Goal: Task Accomplishment & Management: Manage account settings

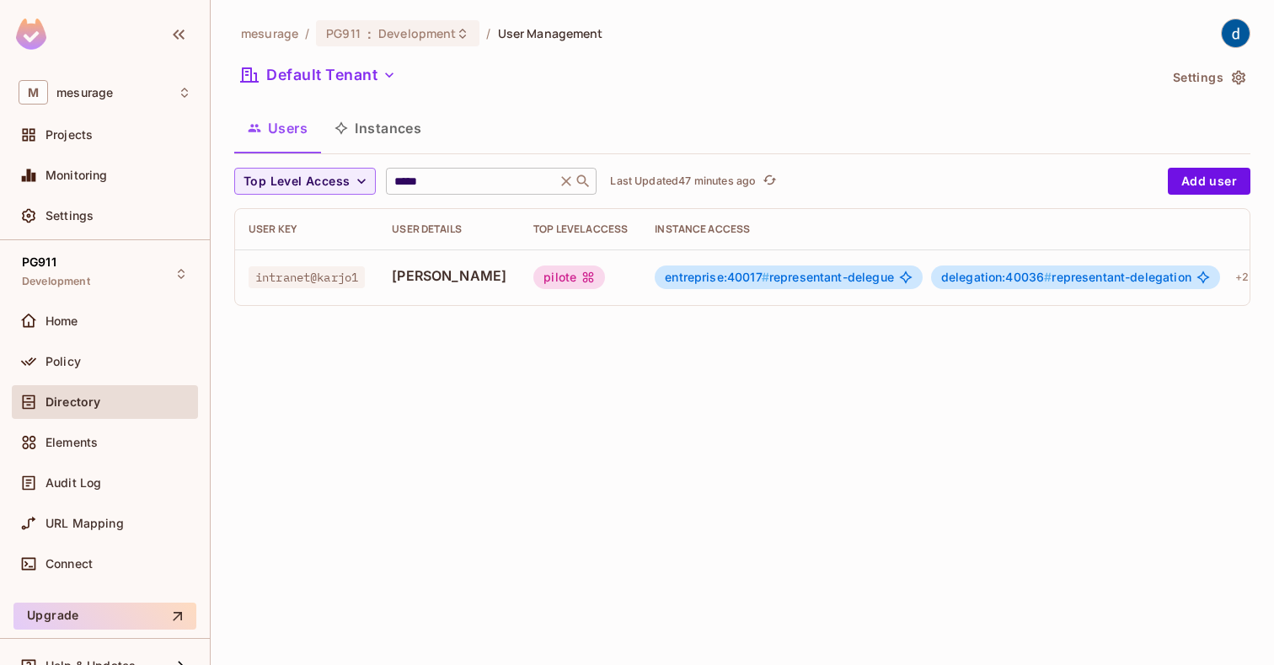
click at [435, 189] on input "*****" at bounding box center [471, 181] width 160 height 17
click at [434, 189] on input "*****" at bounding box center [471, 181] width 160 height 17
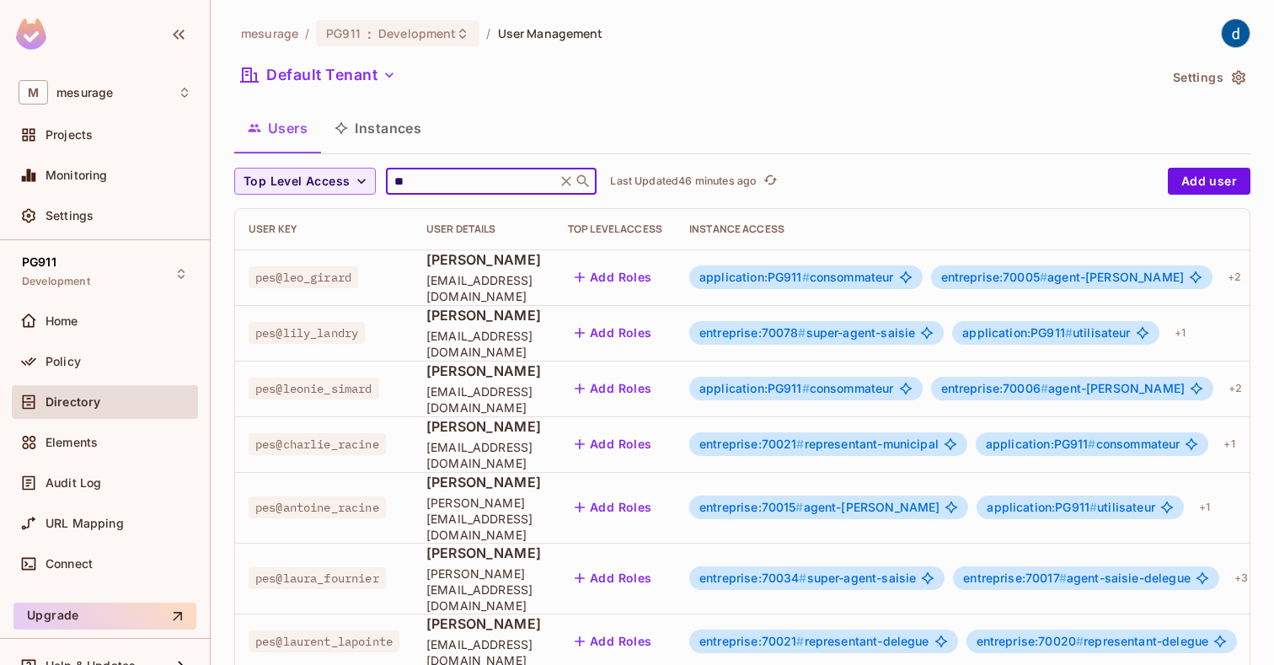
type input "*"
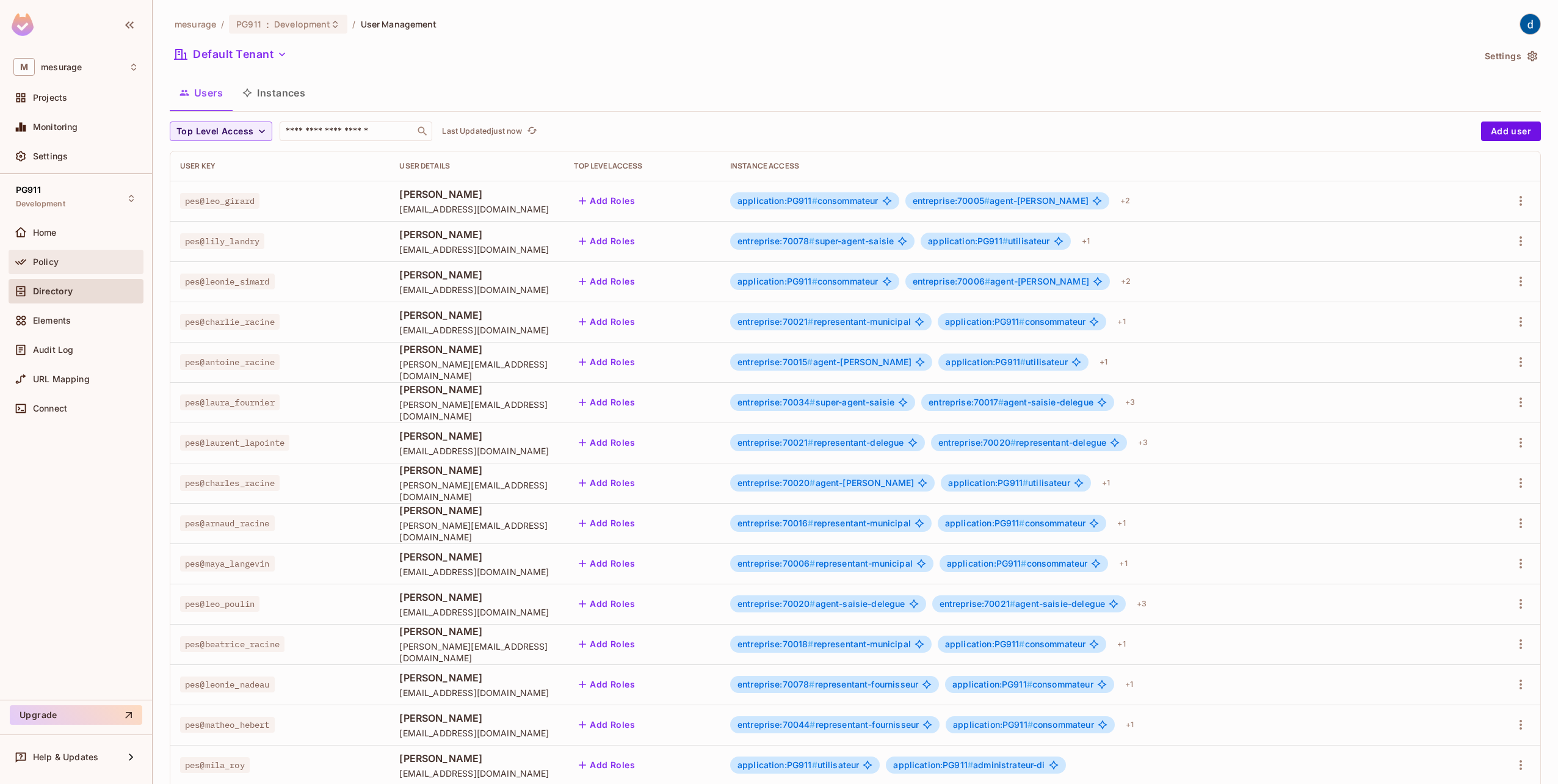
click at [44, 268] on div "Policy" at bounding box center [76, 262] width 125 height 14
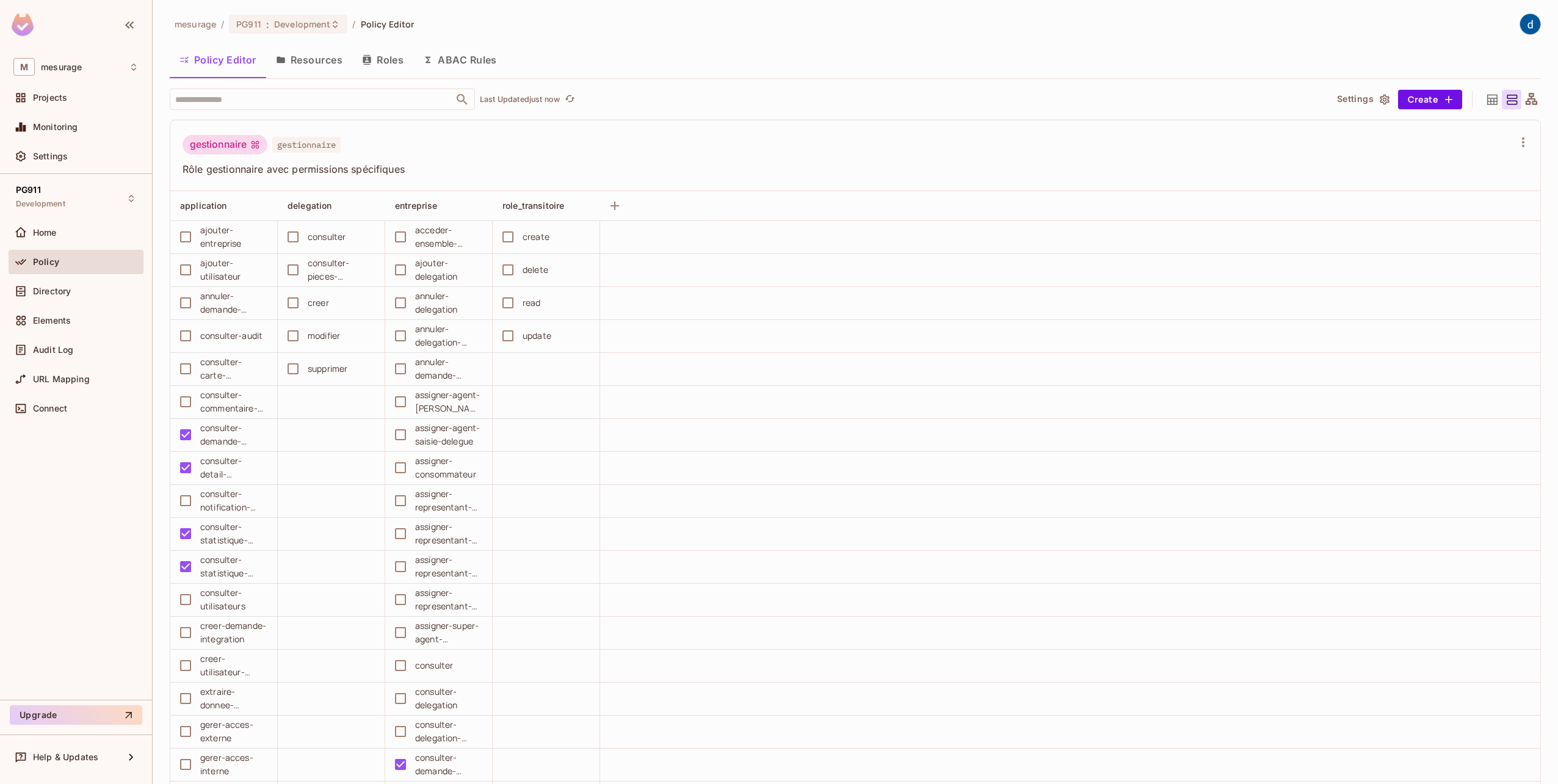
scroll to position [61, 0]
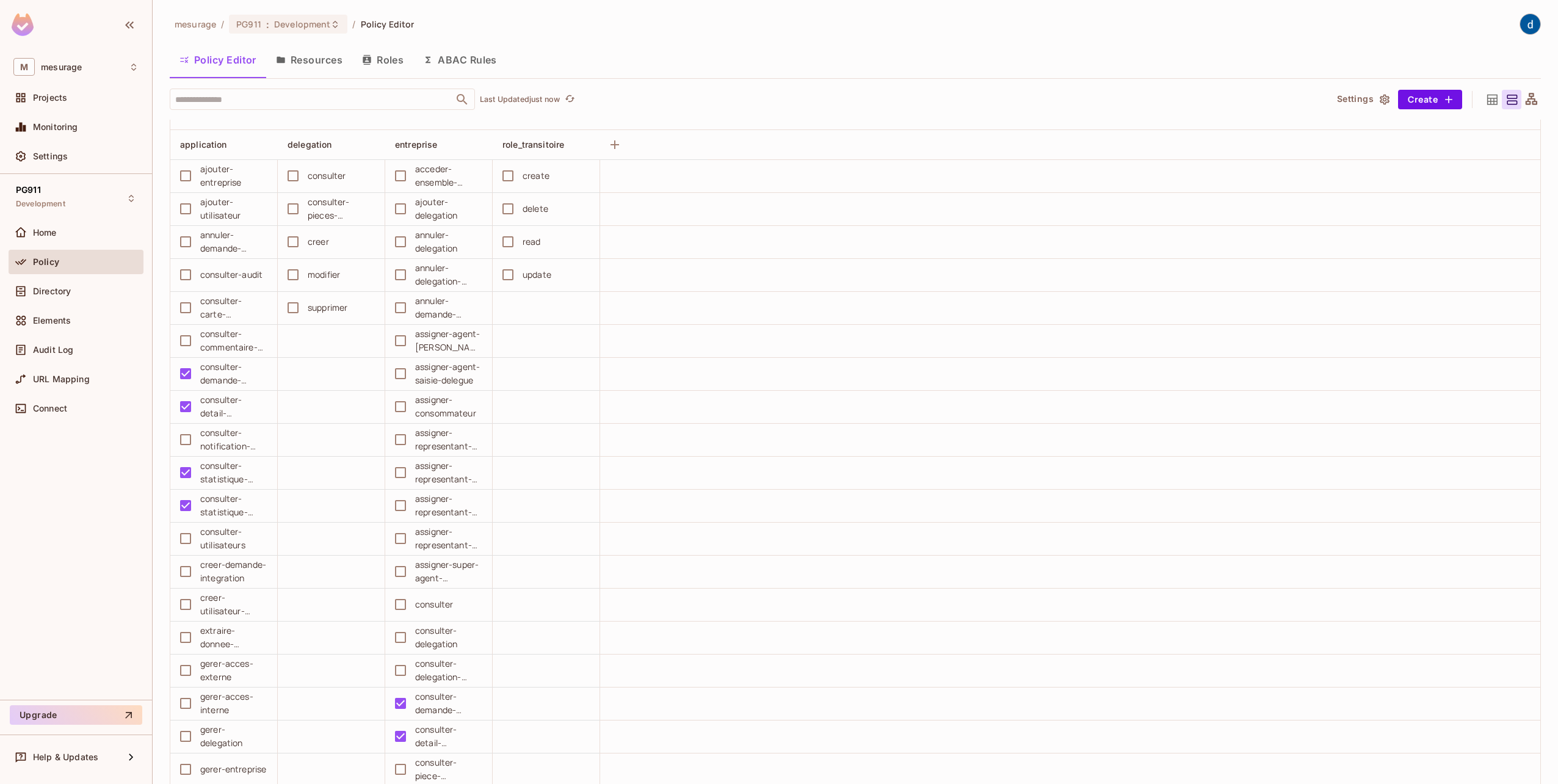
click at [1487, 101] on icon at bounding box center [1492, 99] width 10 height 10
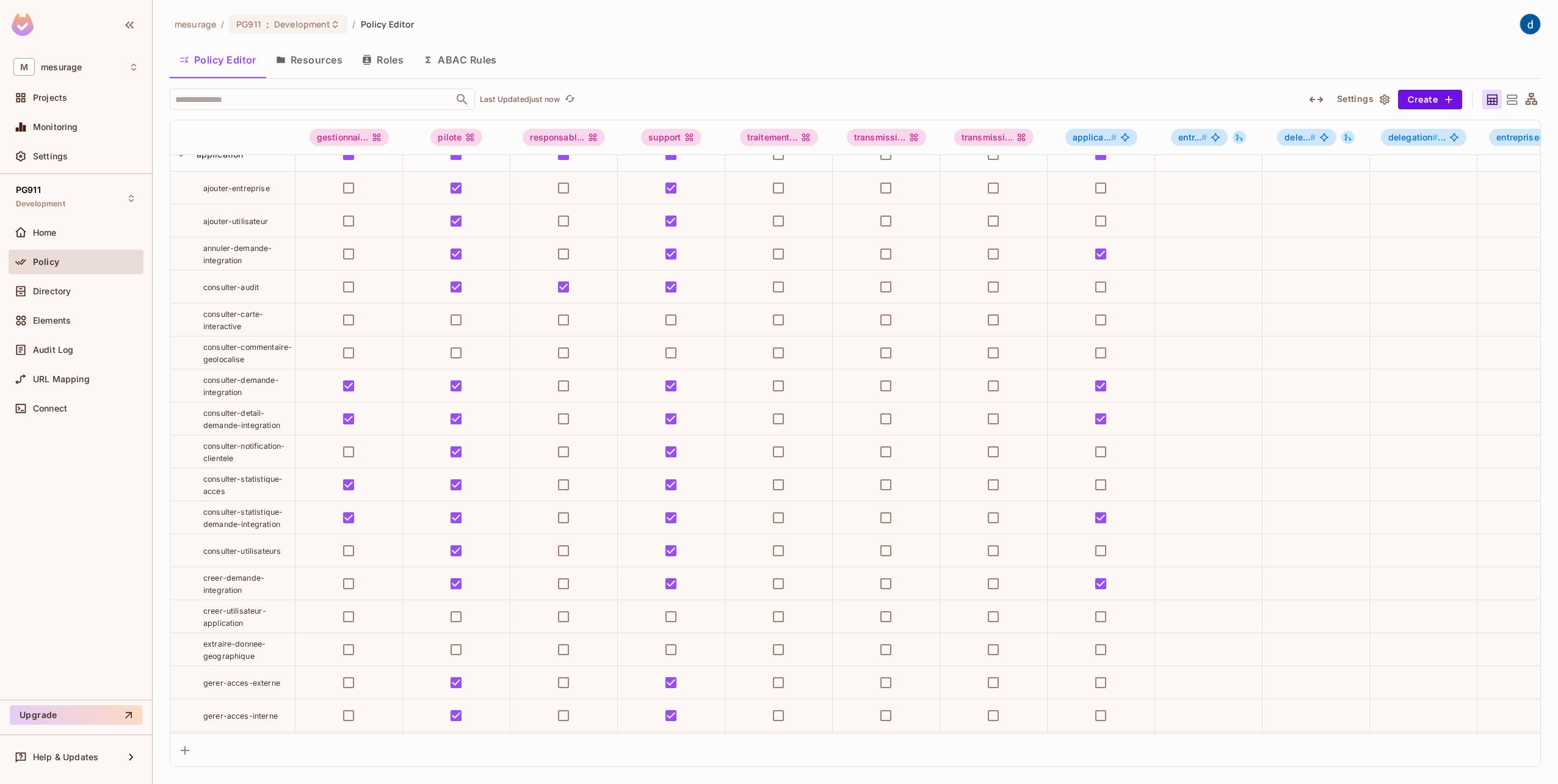
scroll to position [0, 0]
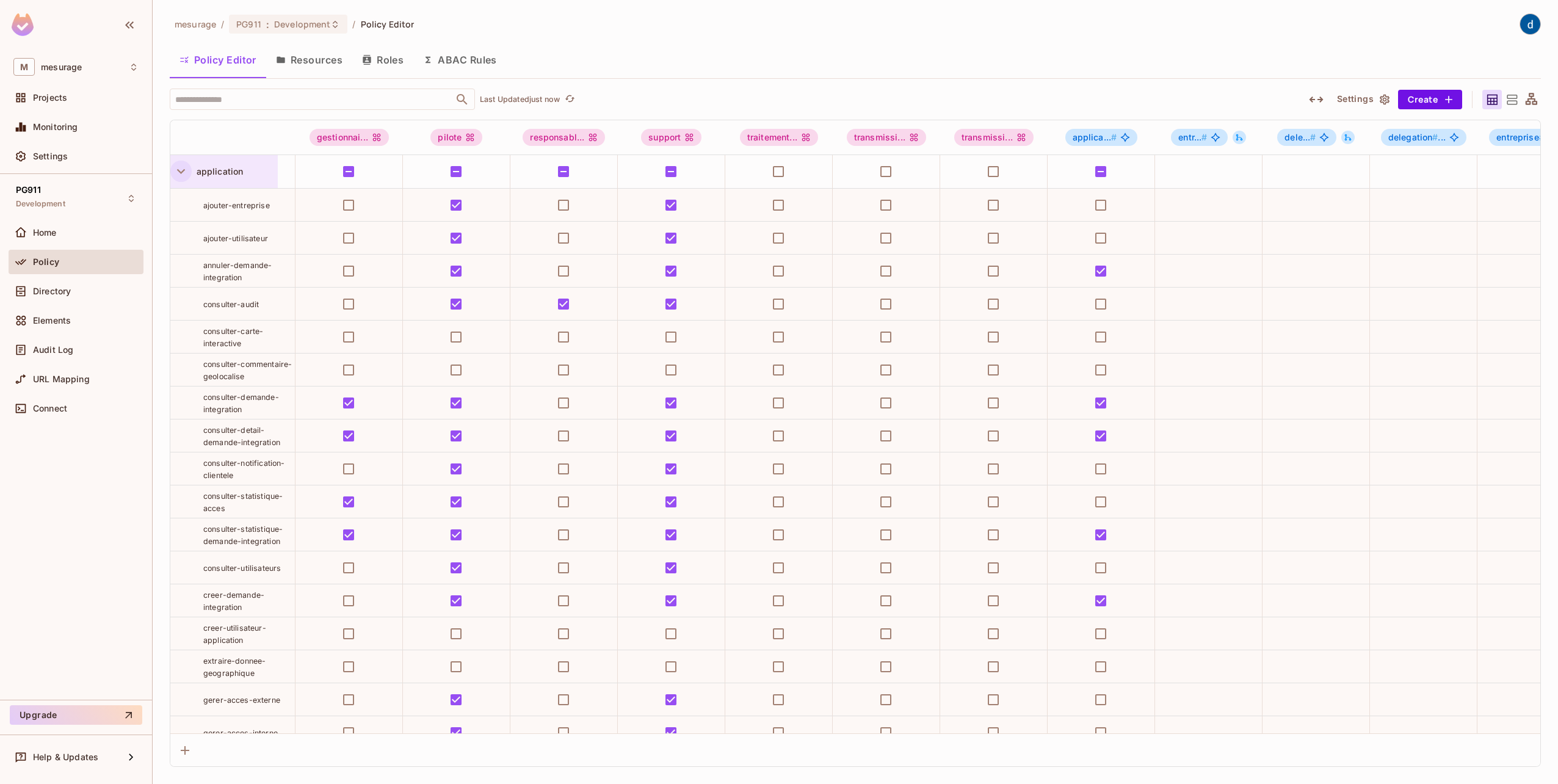
click at [180, 176] on icon "button" at bounding box center [180, 171] width 17 height 17
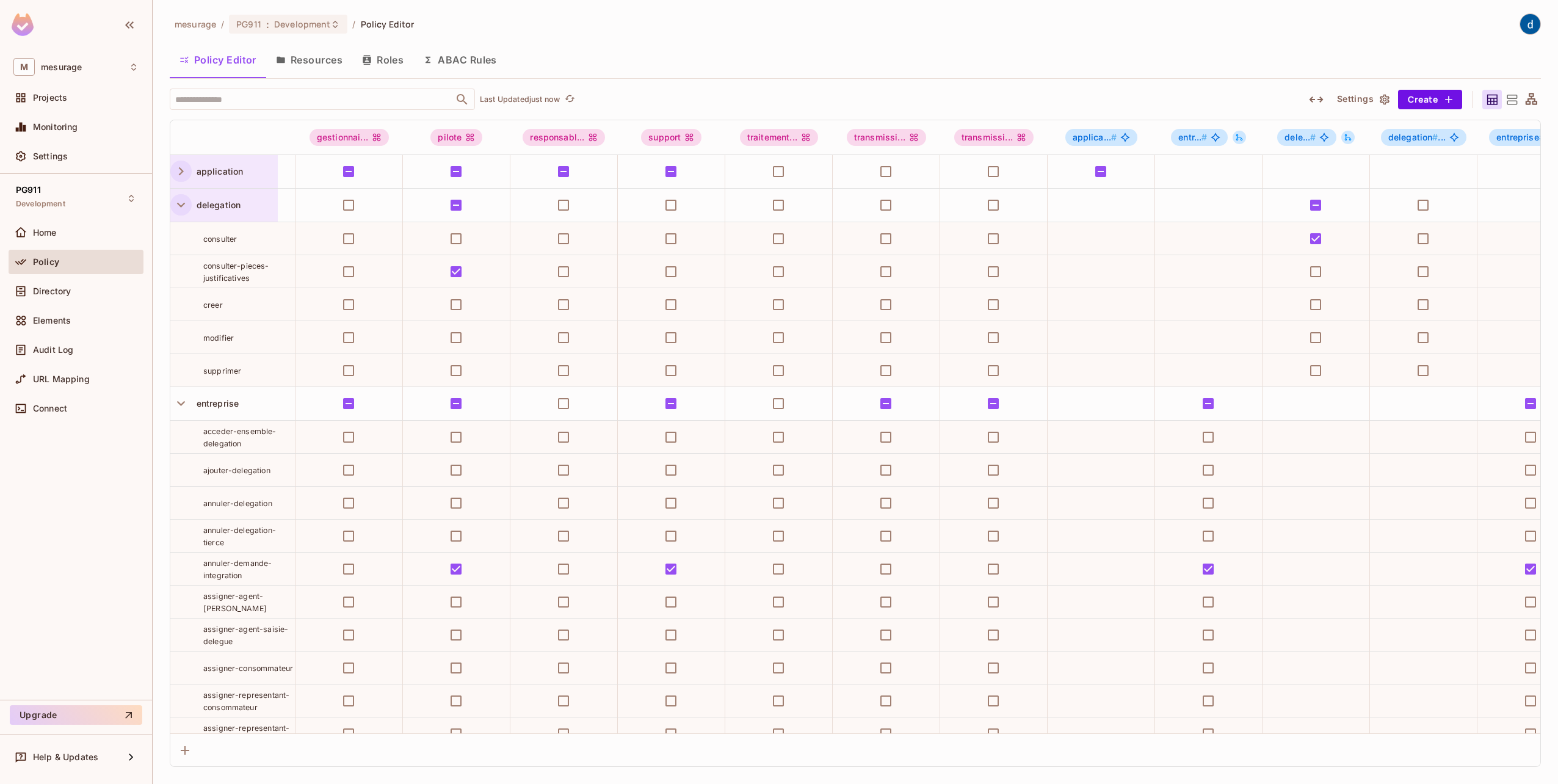
click at [175, 199] on icon "button" at bounding box center [180, 204] width 17 height 17
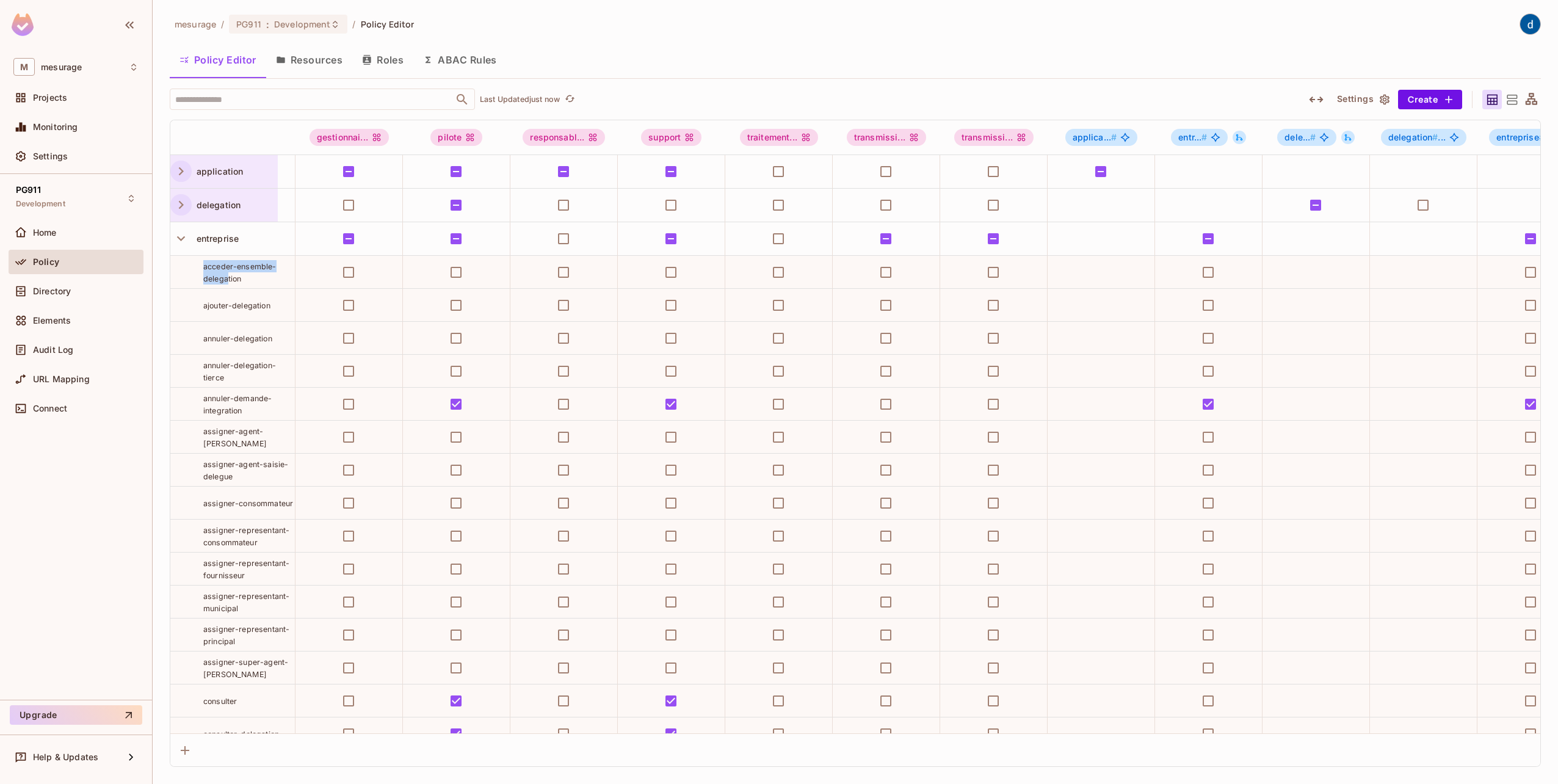
drag, startPoint x: 201, startPoint y: 267, endPoint x: 226, endPoint y: 273, distance: 25.7
click at [226, 273] on div "acceder-ensemble-delegation" at bounding box center [233, 272] width 125 height 25
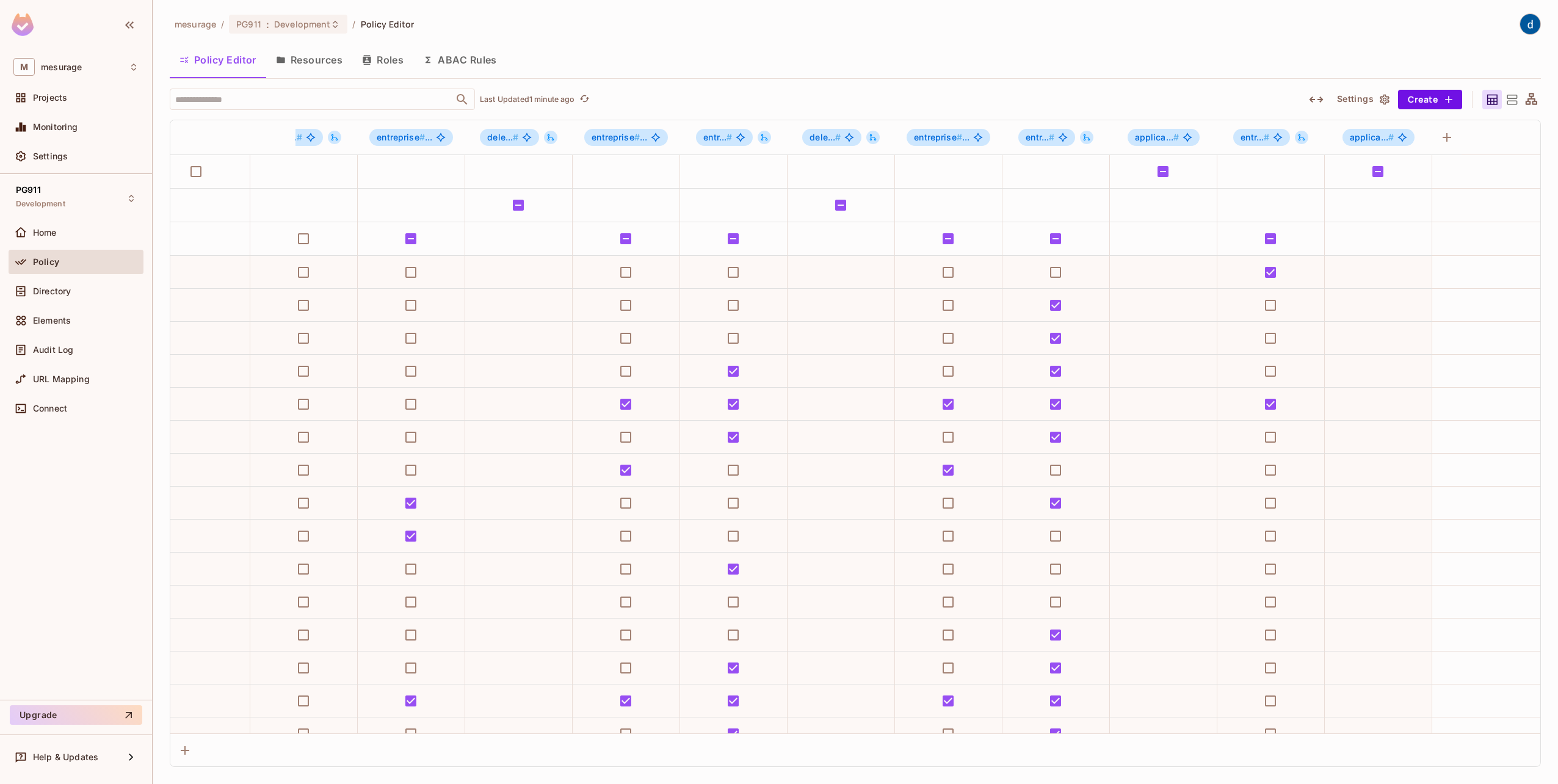
scroll to position [0, 1446]
click at [79, 299] on div "Directory" at bounding box center [76, 291] width 135 height 25
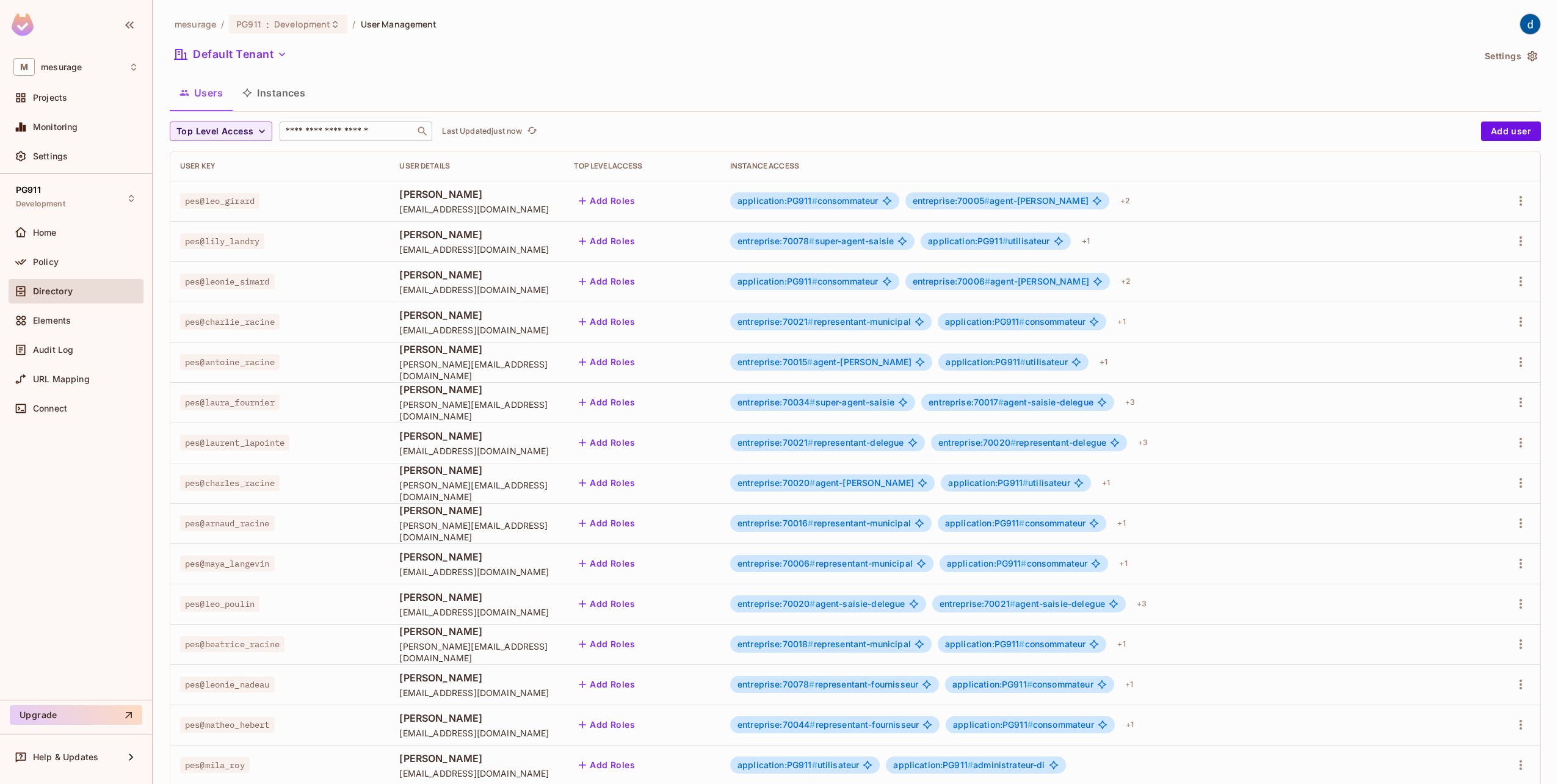
click at [331, 131] on input "text" at bounding box center [347, 131] width 128 height 12
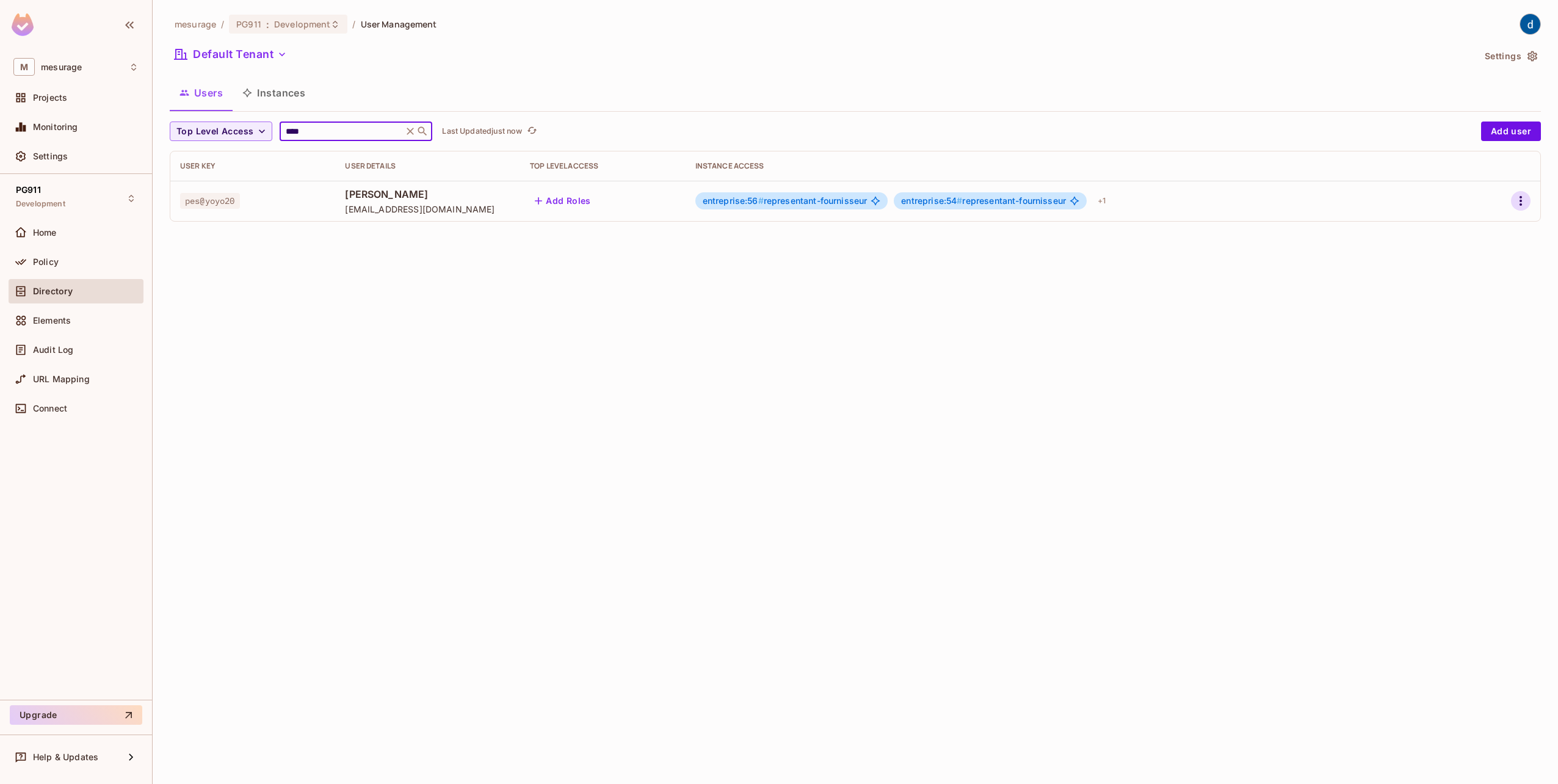
type input "****"
click at [1519, 204] on icon "button" at bounding box center [1520, 201] width 14 height 14
click at [1470, 226] on li "Edit" at bounding box center [1467, 228] width 108 height 27
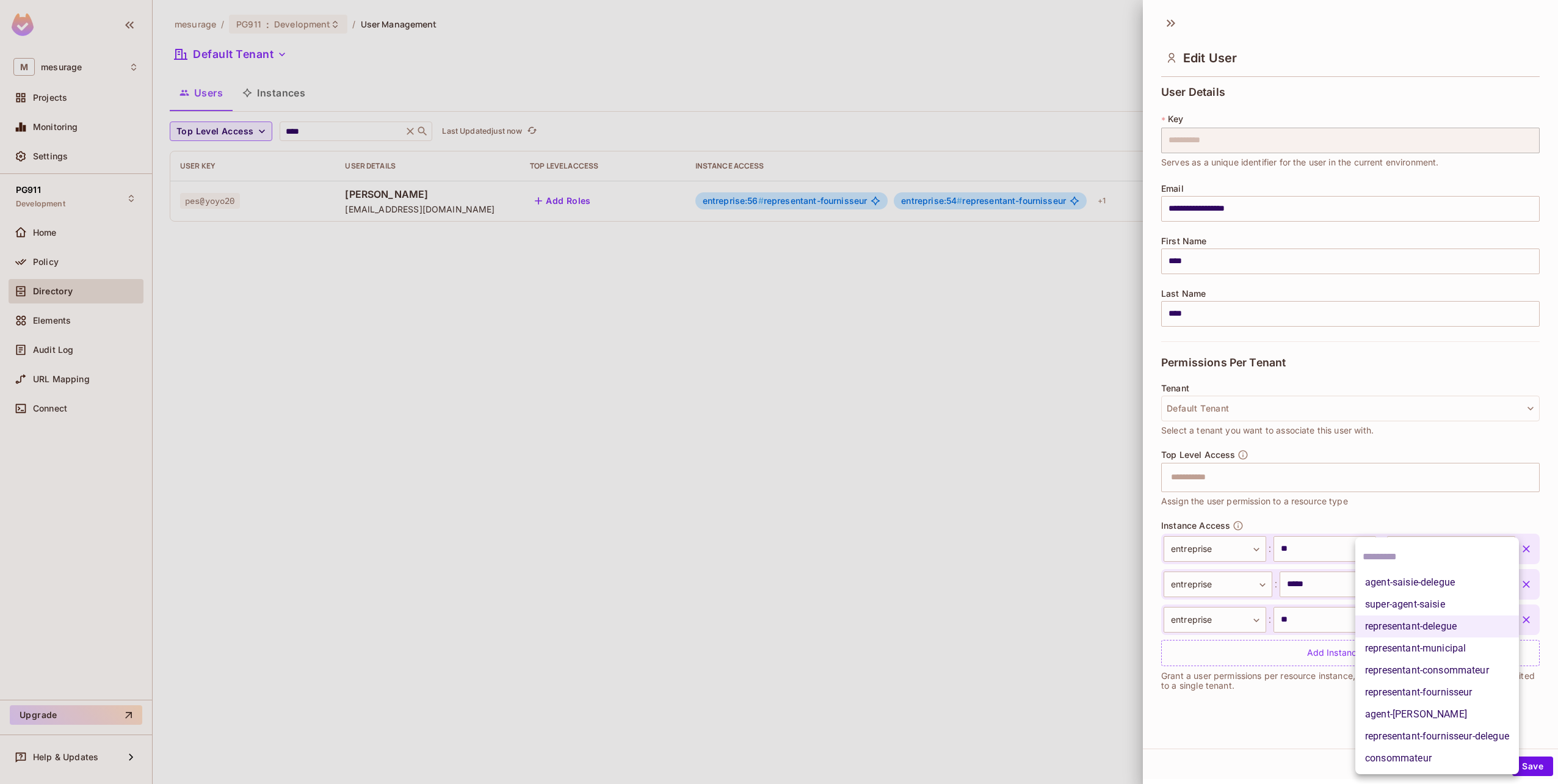
click at [1480, 580] on body "**********" at bounding box center [779, 392] width 1558 height 784
click at [59, 261] on div at bounding box center [779, 392] width 1558 height 784
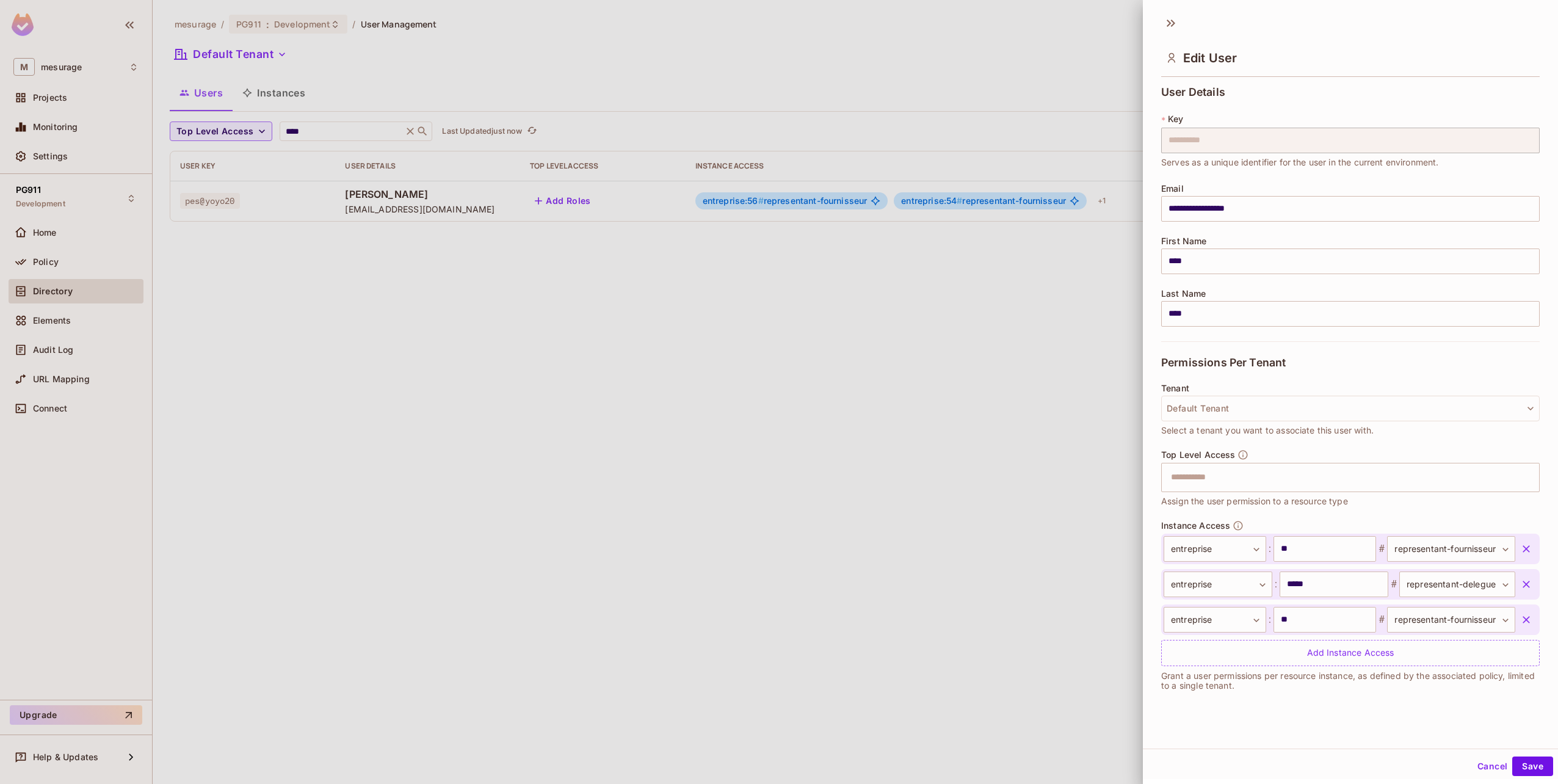
click at [38, 268] on div "agent-saisie-delegue super-agent-saisie representant-delegue representant-munic…" at bounding box center [779, 392] width 1558 height 784
click at [628, 279] on div at bounding box center [779, 392] width 1558 height 784
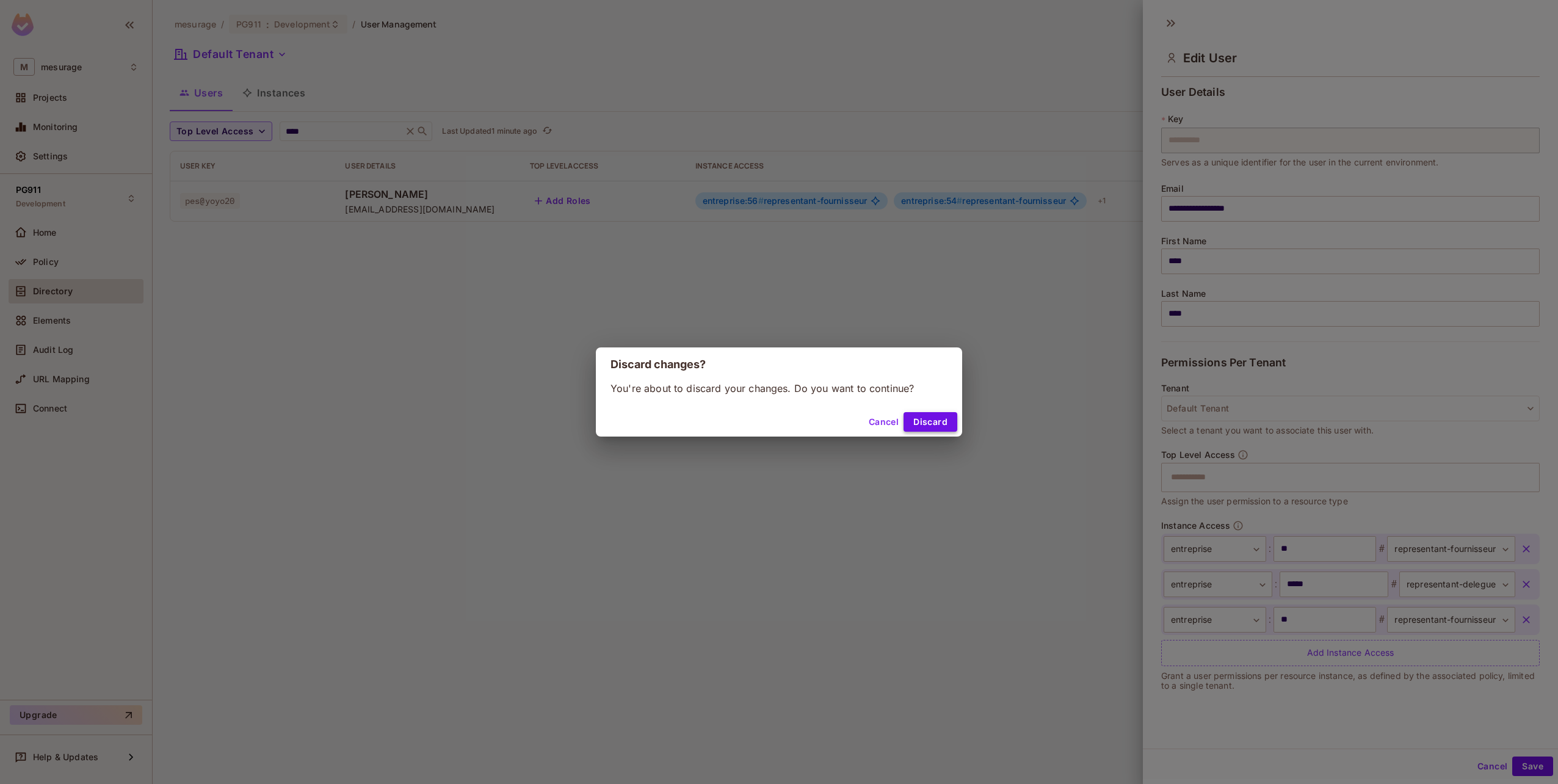
click at [910, 419] on button "Discard" at bounding box center [930, 422] width 54 height 20
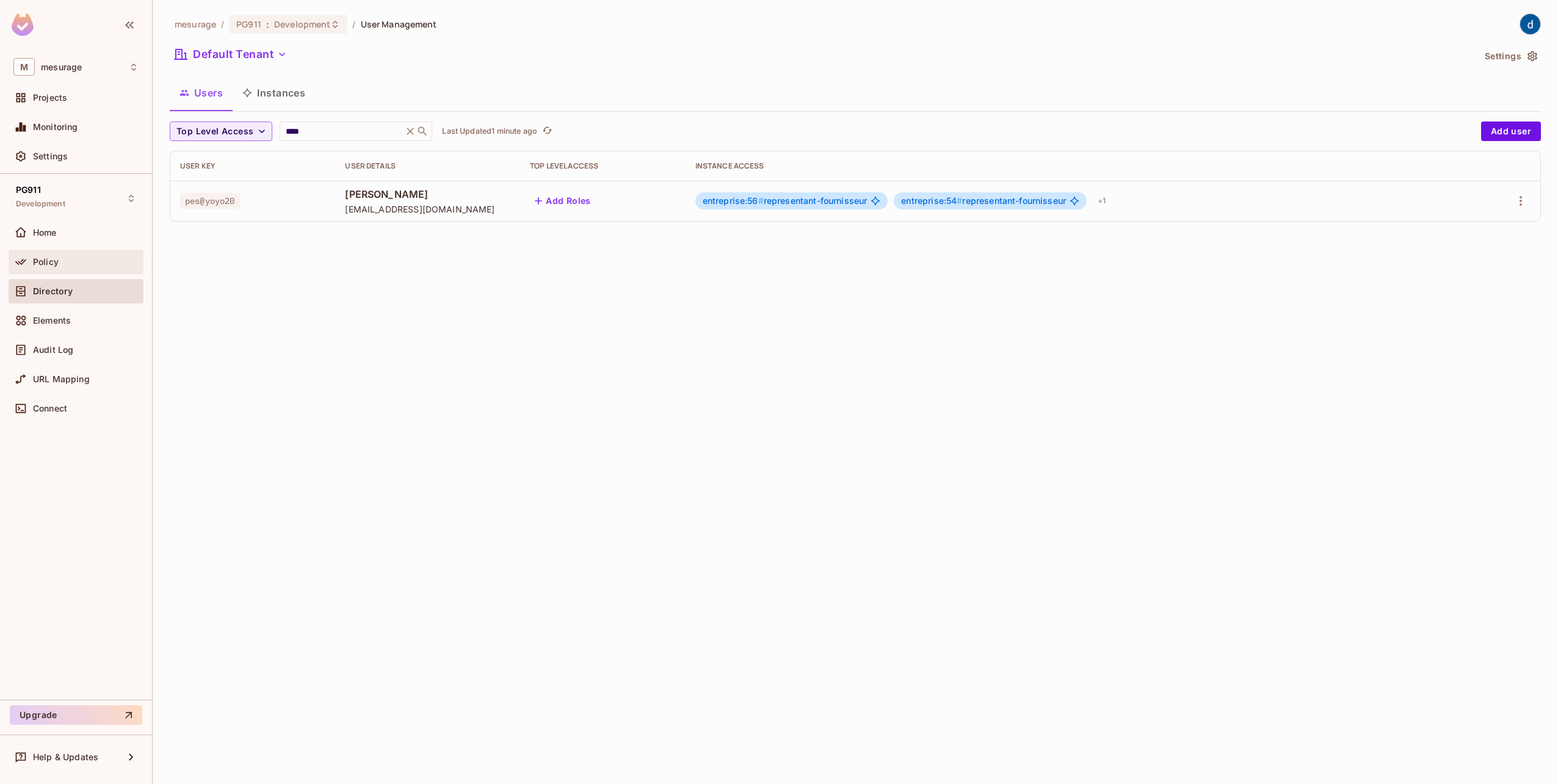
click at [65, 257] on div "Policy" at bounding box center [86, 262] width 106 height 9
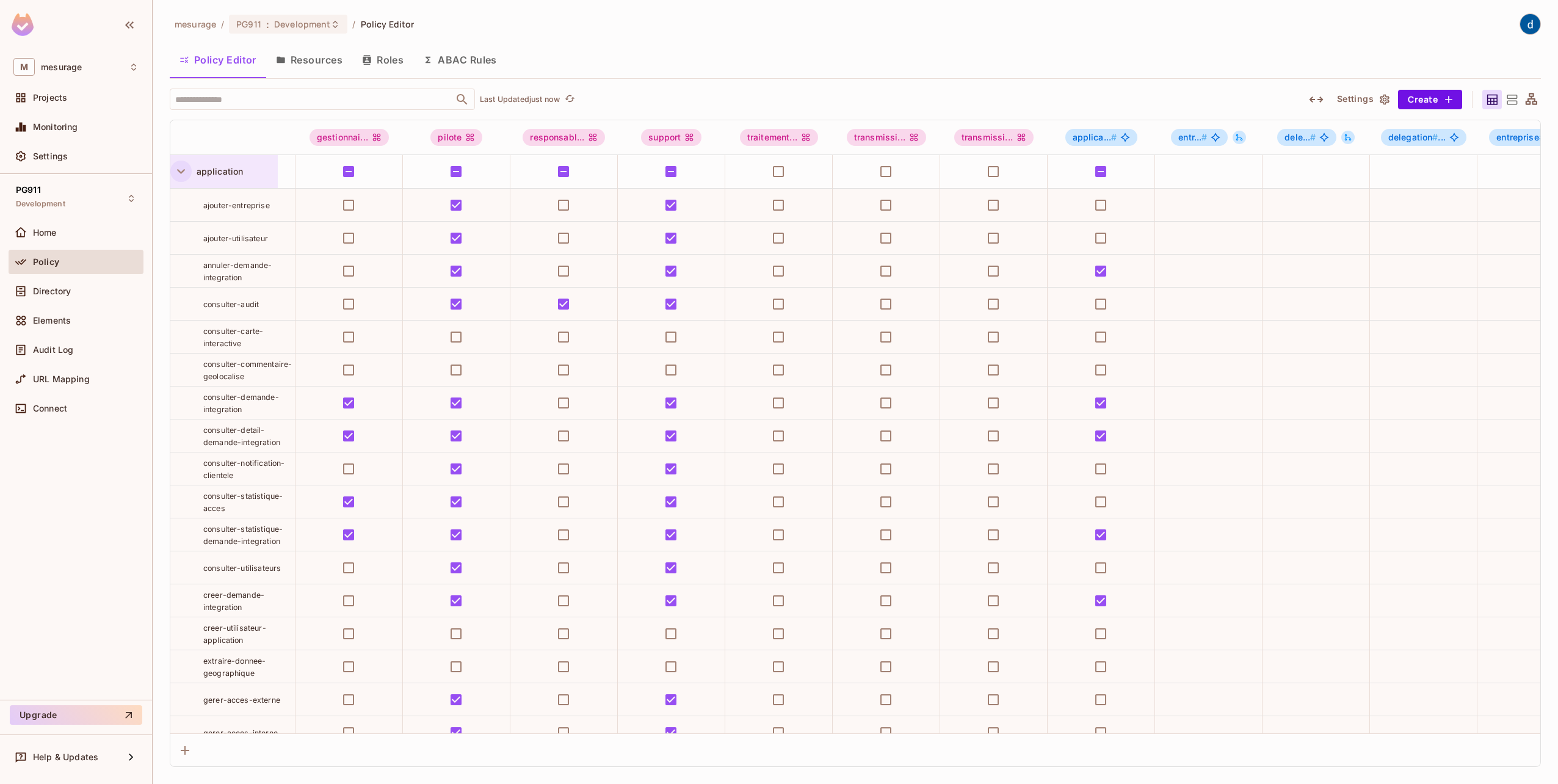
click at [186, 166] on icon "button" at bounding box center [180, 171] width 17 height 17
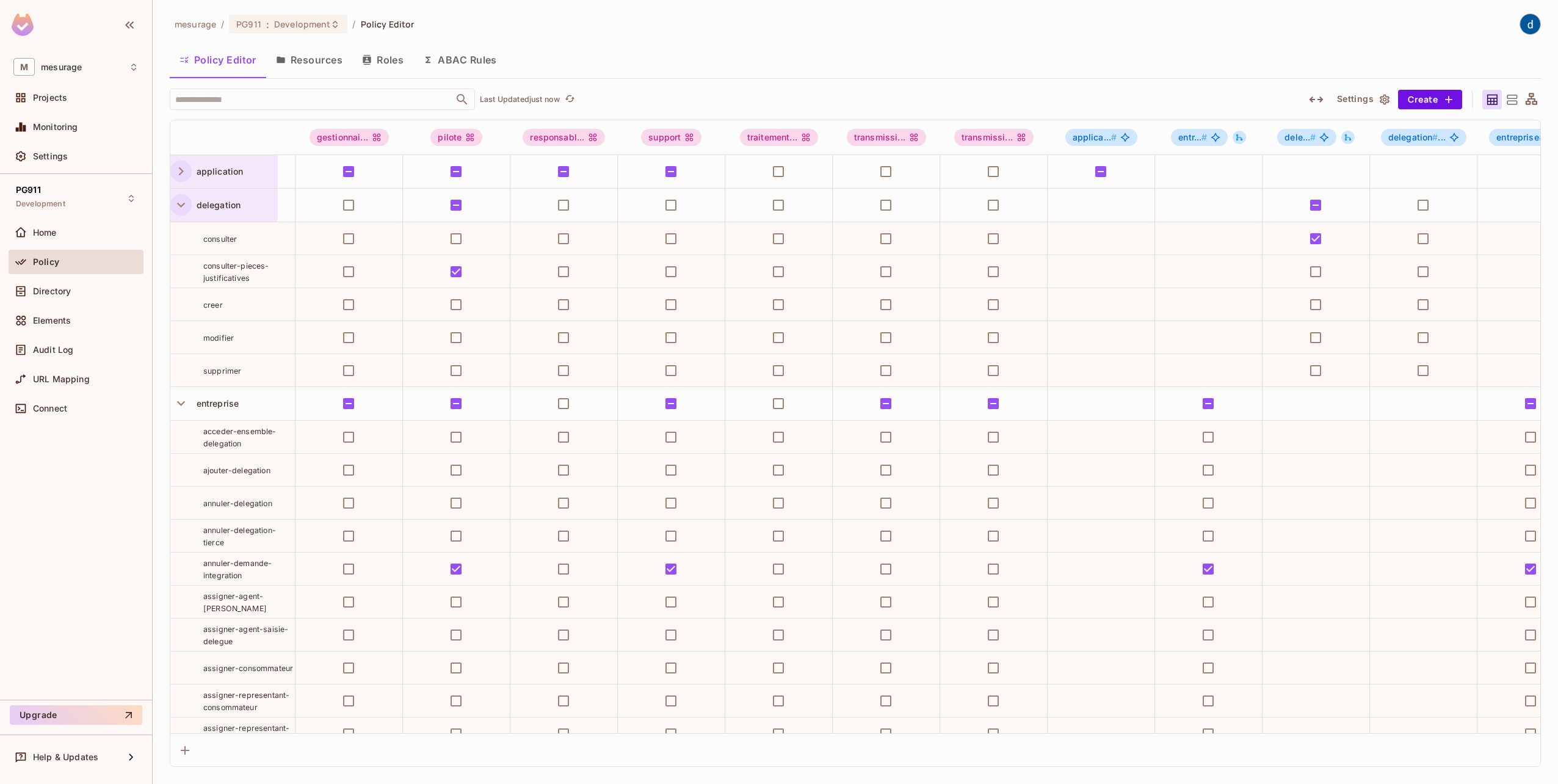
click at [180, 211] on icon "button" at bounding box center [180, 204] width 17 height 17
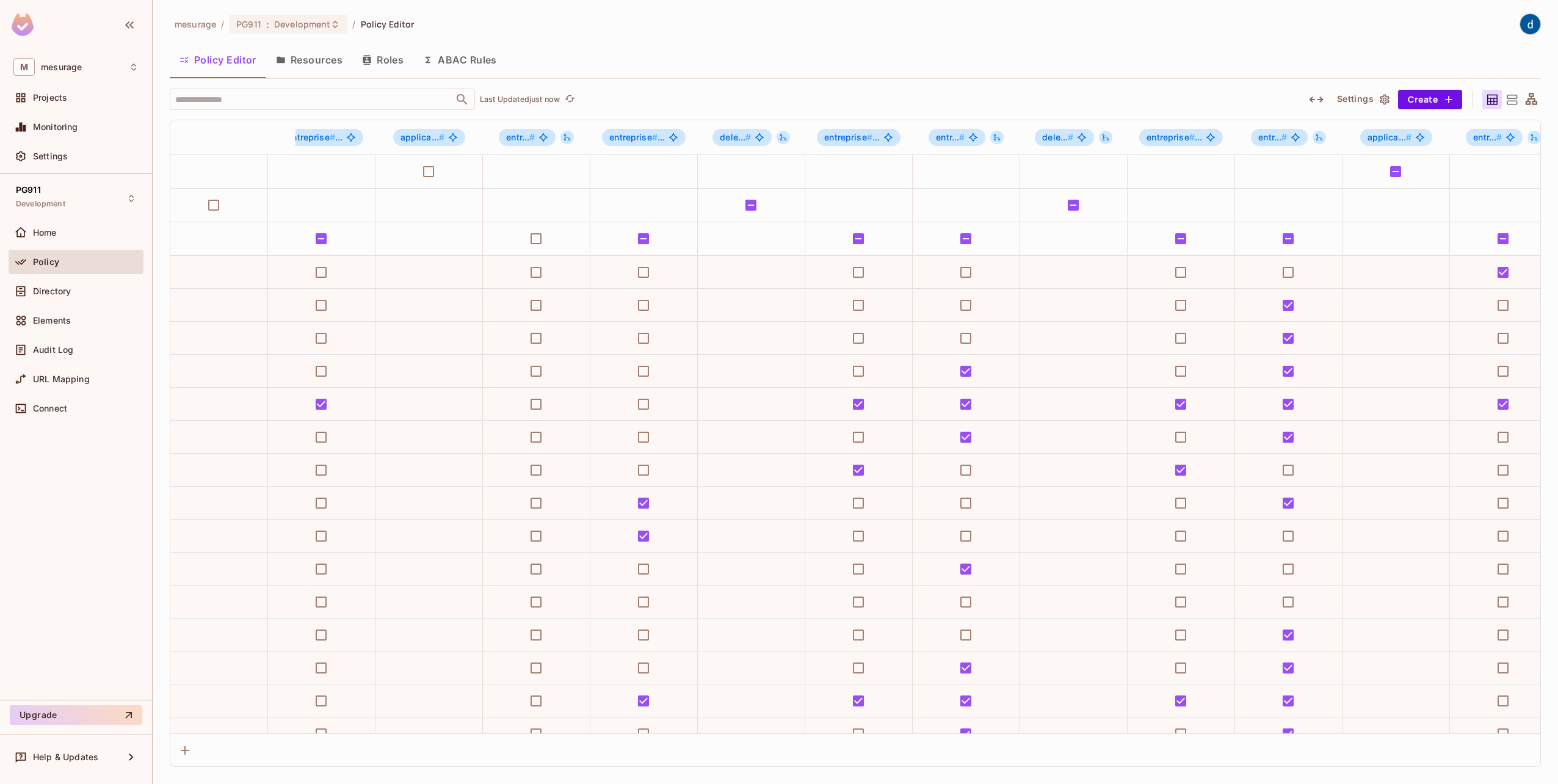
scroll to position [0, 1462]
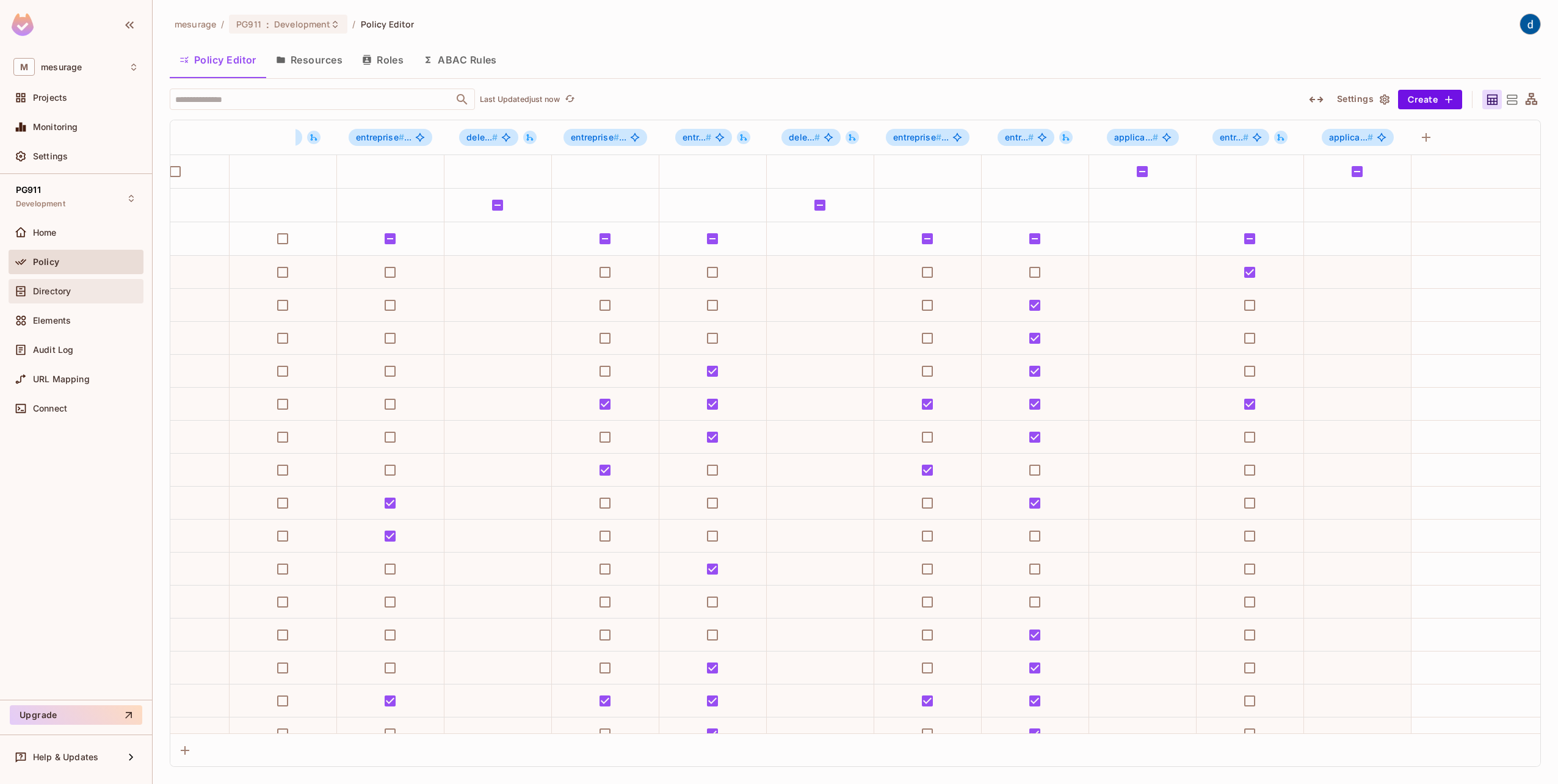
click at [51, 288] on span "Directory" at bounding box center [51, 291] width 38 height 9
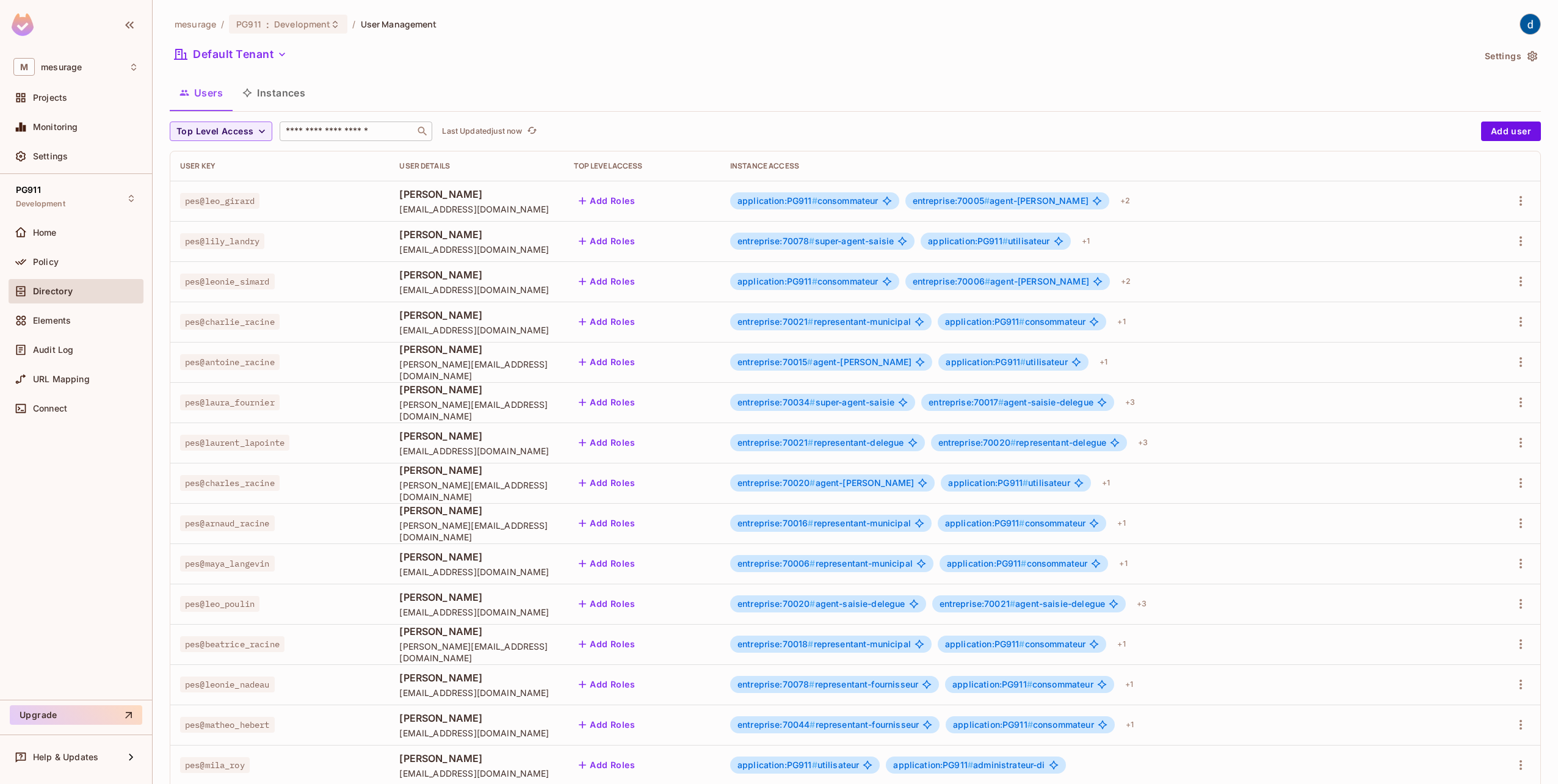
click at [374, 131] on input "text" at bounding box center [347, 131] width 128 height 12
type input "*"
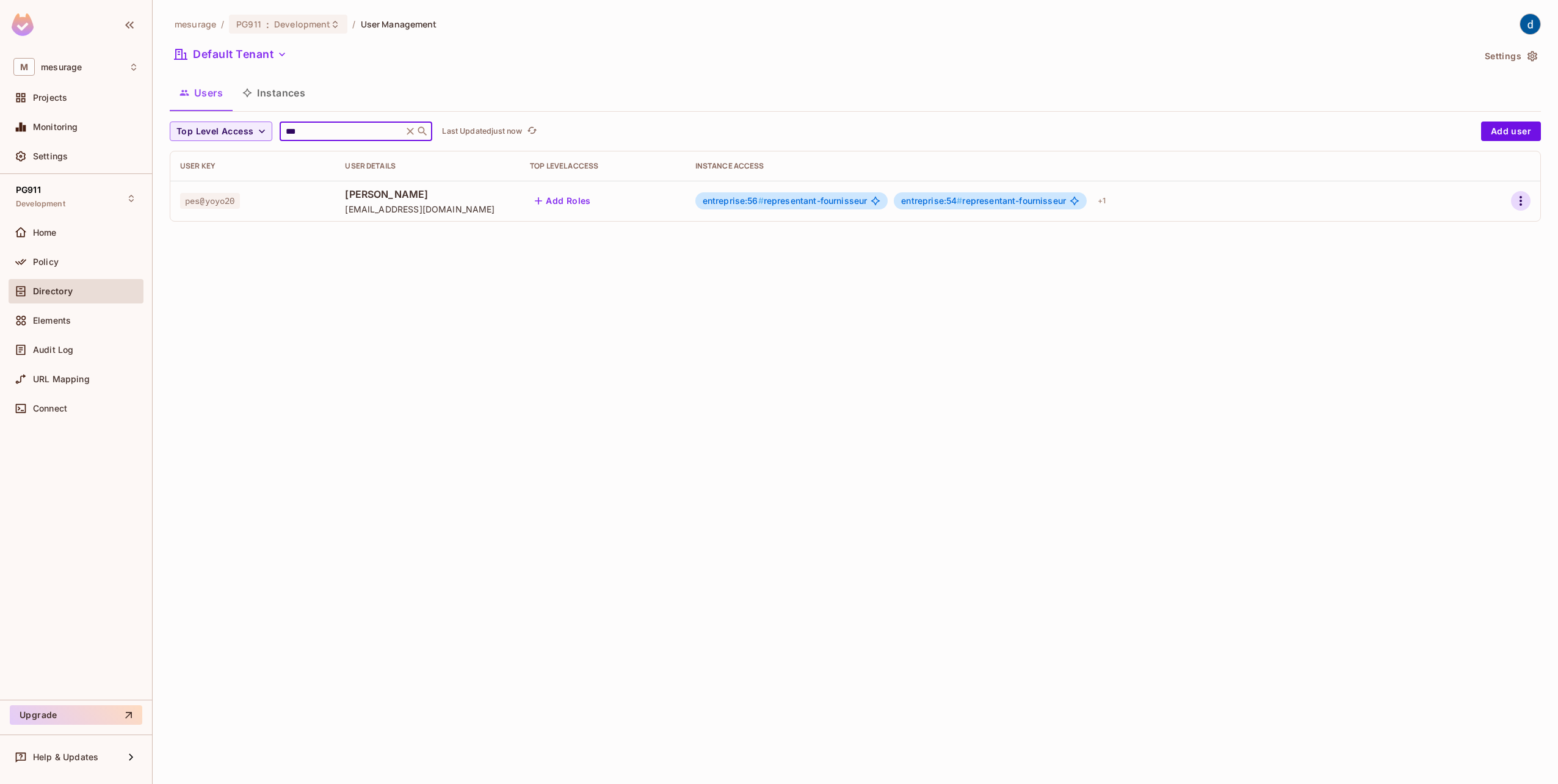
type input "***"
click at [1521, 195] on icon "button" at bounding box center [1520, 201] width 14 height 14
click at [1493, 238] on li "Edit" at bounding box center [1467, 228] width 108 height 27
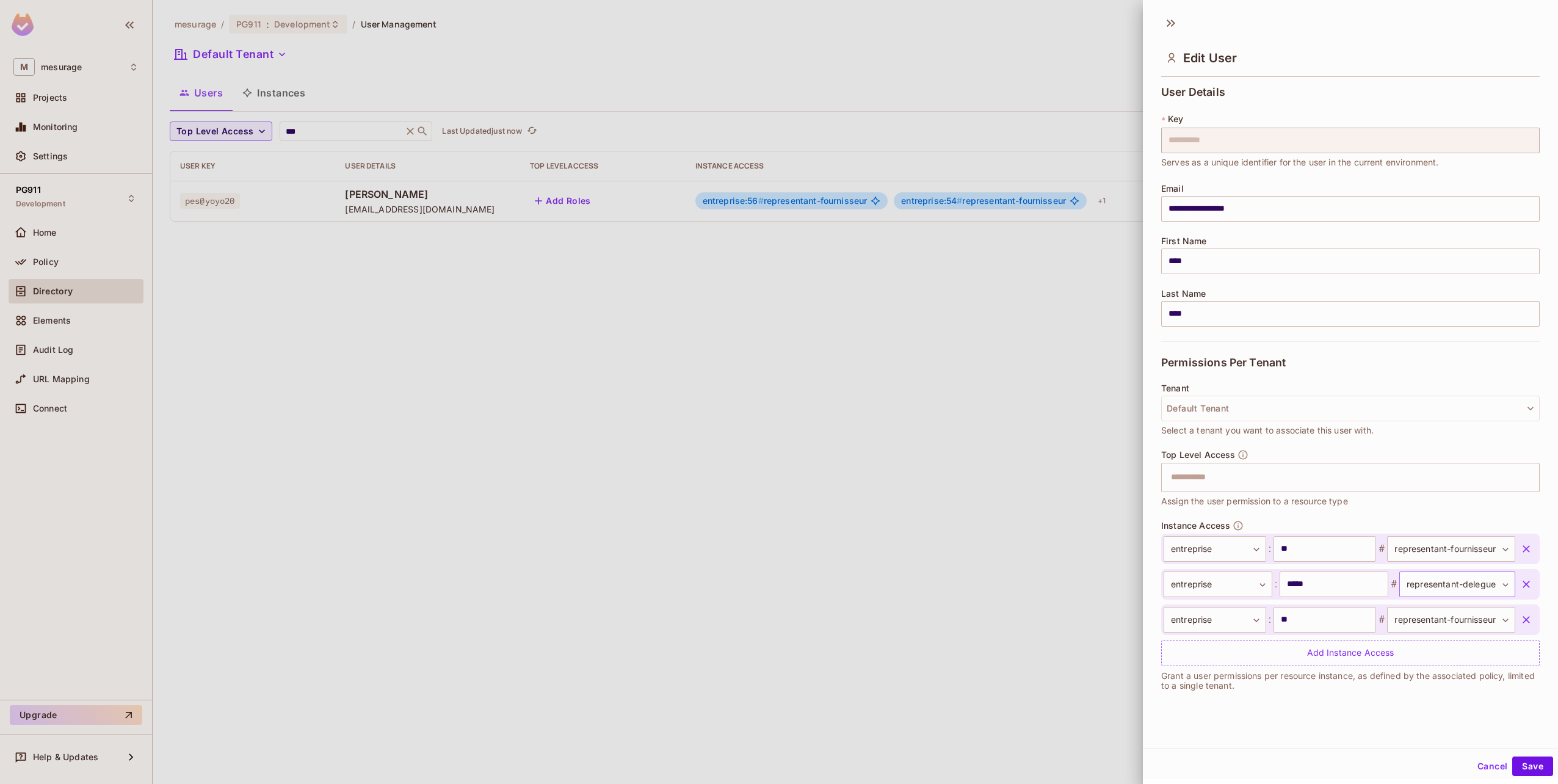
click at [1495, 588] on body "**********" at bounding box center [779, 392] width 1558 height 784
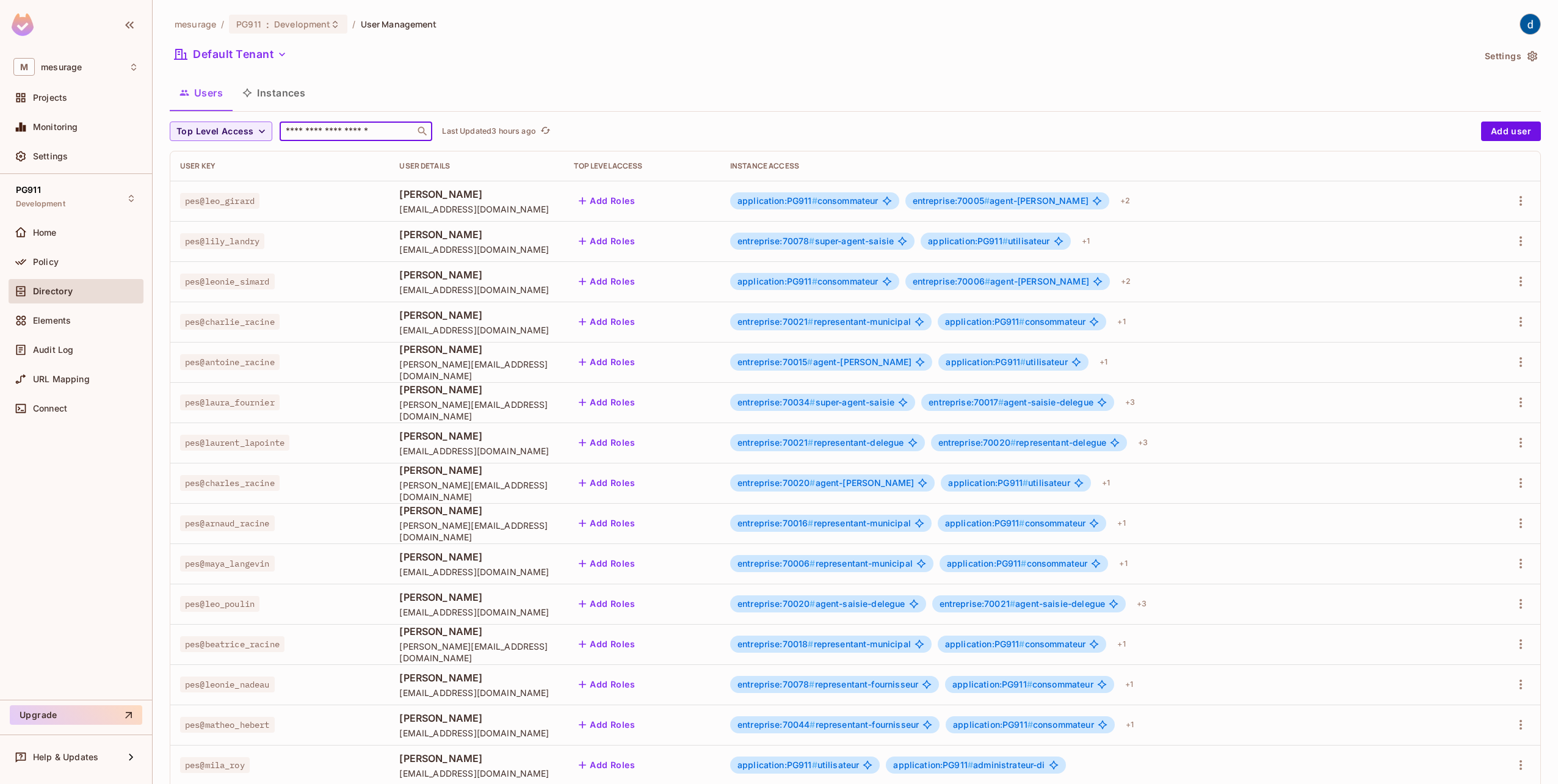
click at [351, 131] on input "text" at bounding box center [347, 131] width 128 height 12
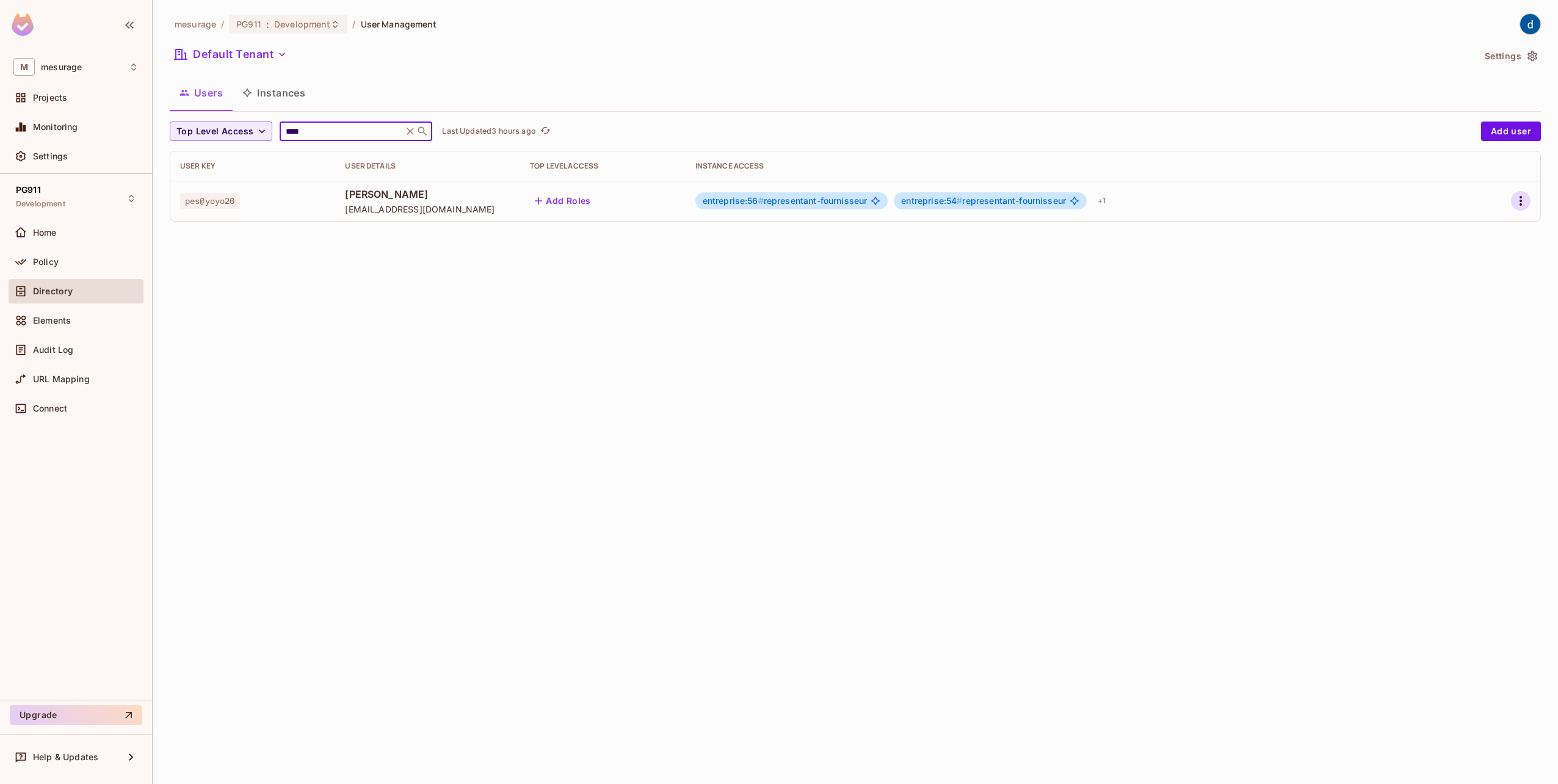
type input "****"
click at [1519, 199] on icon "button" at bounding box center [1520, 201] width 14 height 14
click at [1491, 233] on li "Edit" at bounding box center [1467, 228] width 108 height 27
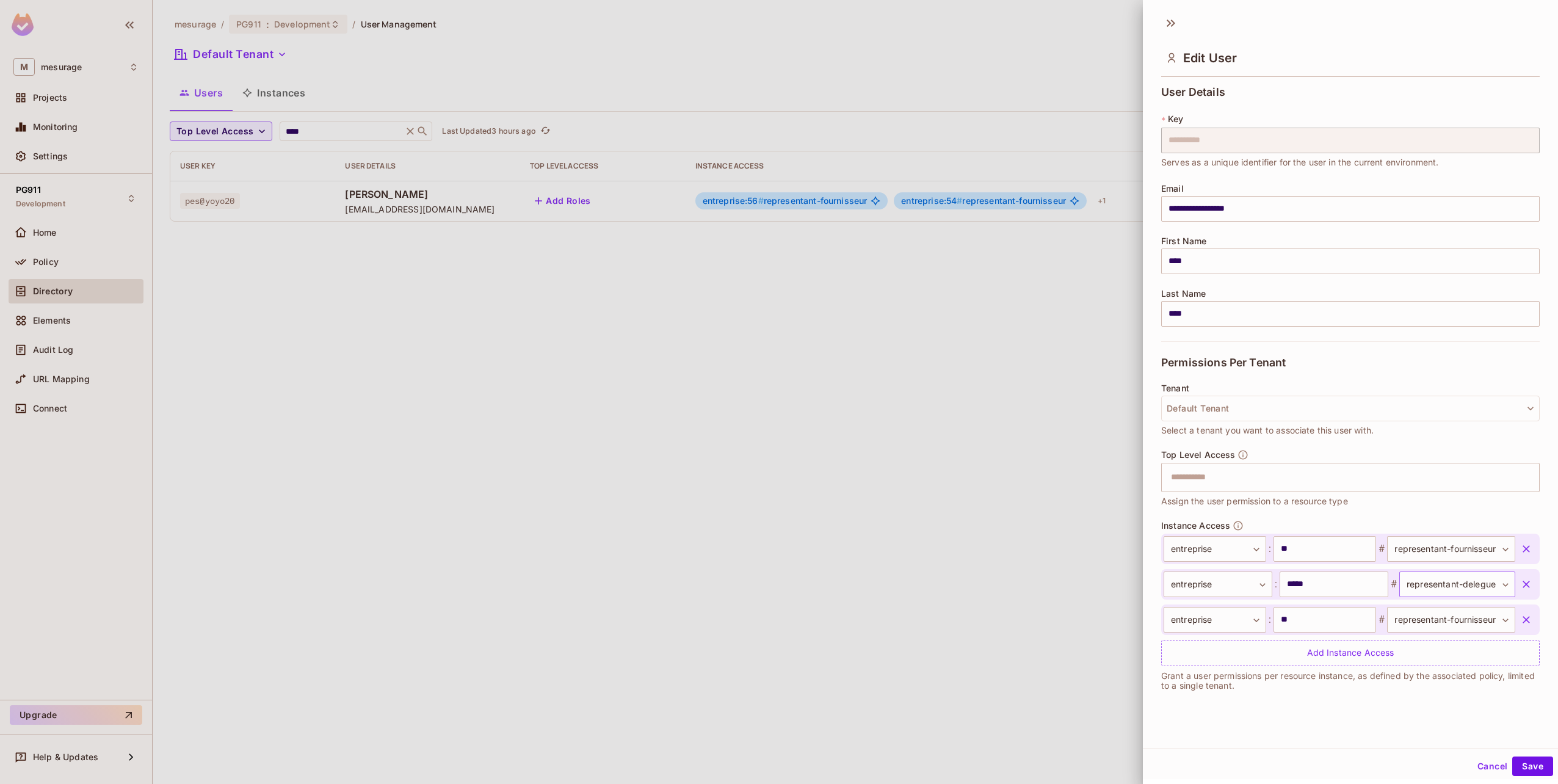
click at [1484, 582] on body "**********" at bounding box center [779, 392] width 1558 height 784
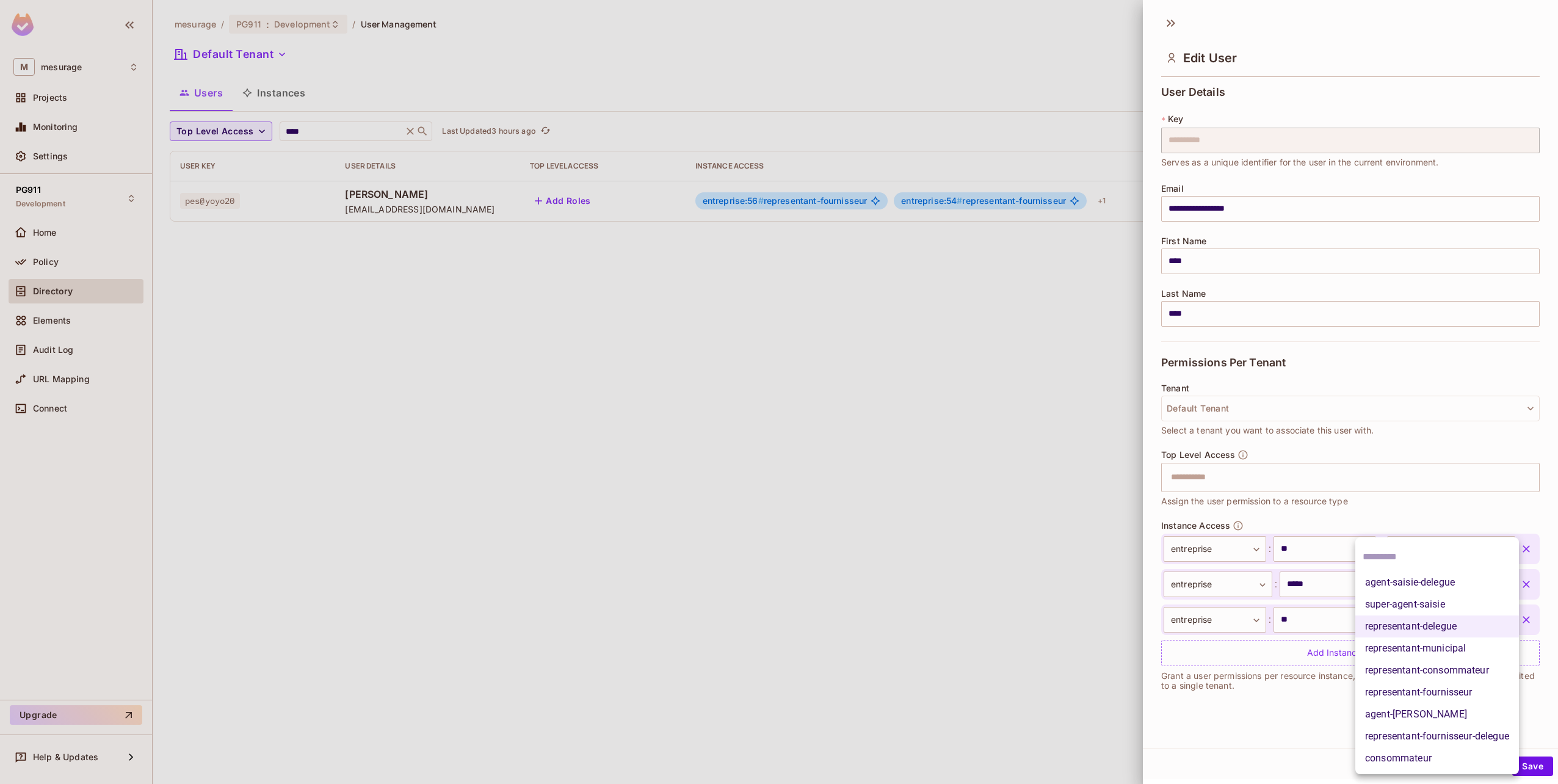
click at [1434, 600] on li "super-agent-saisie" at bounding box center [1437, 604] width 164 height 22
type input "**********"
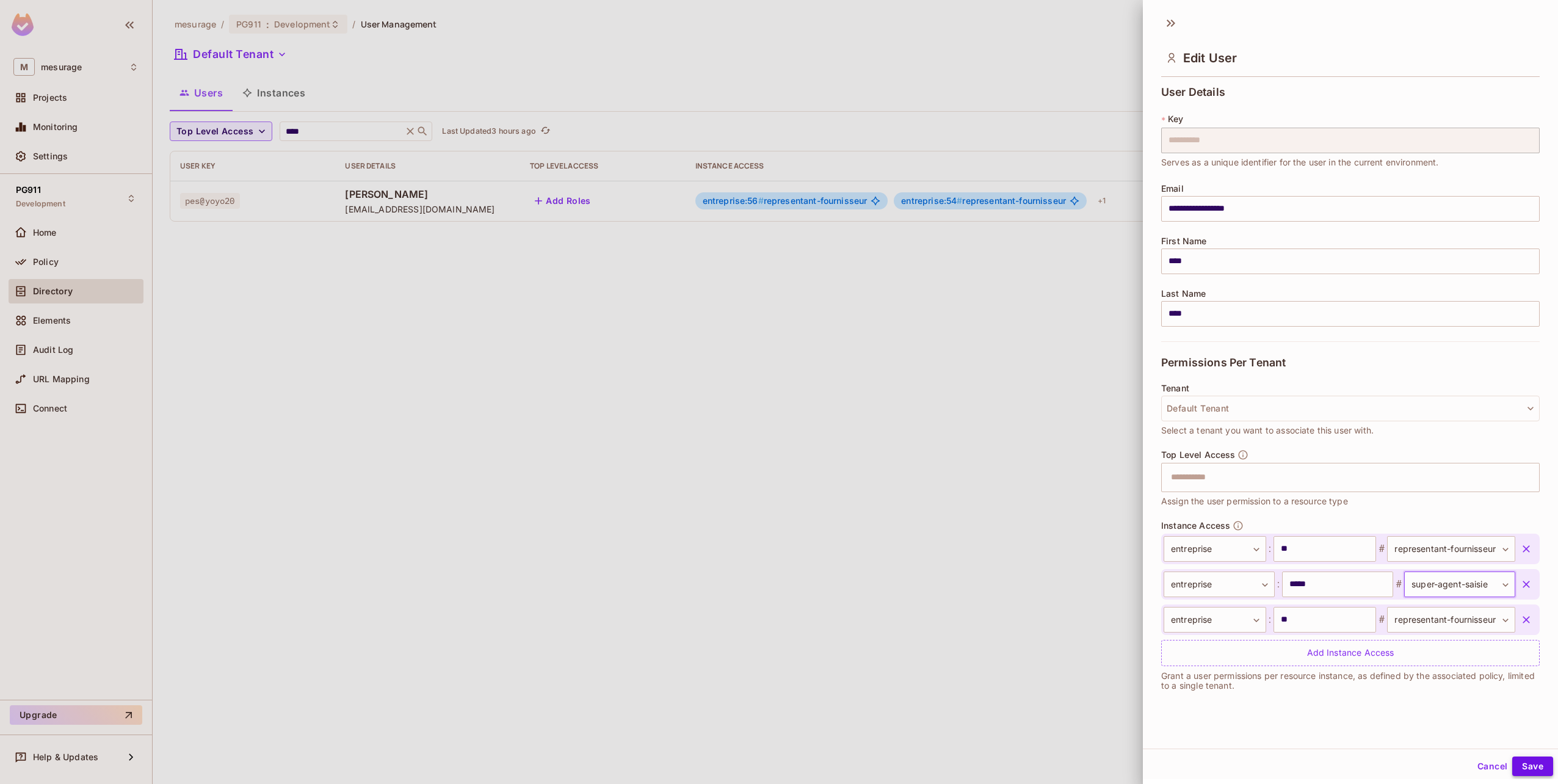
click at [1517, 760] on button "Save" at bounding box center [1532, 766] width 41 height 20
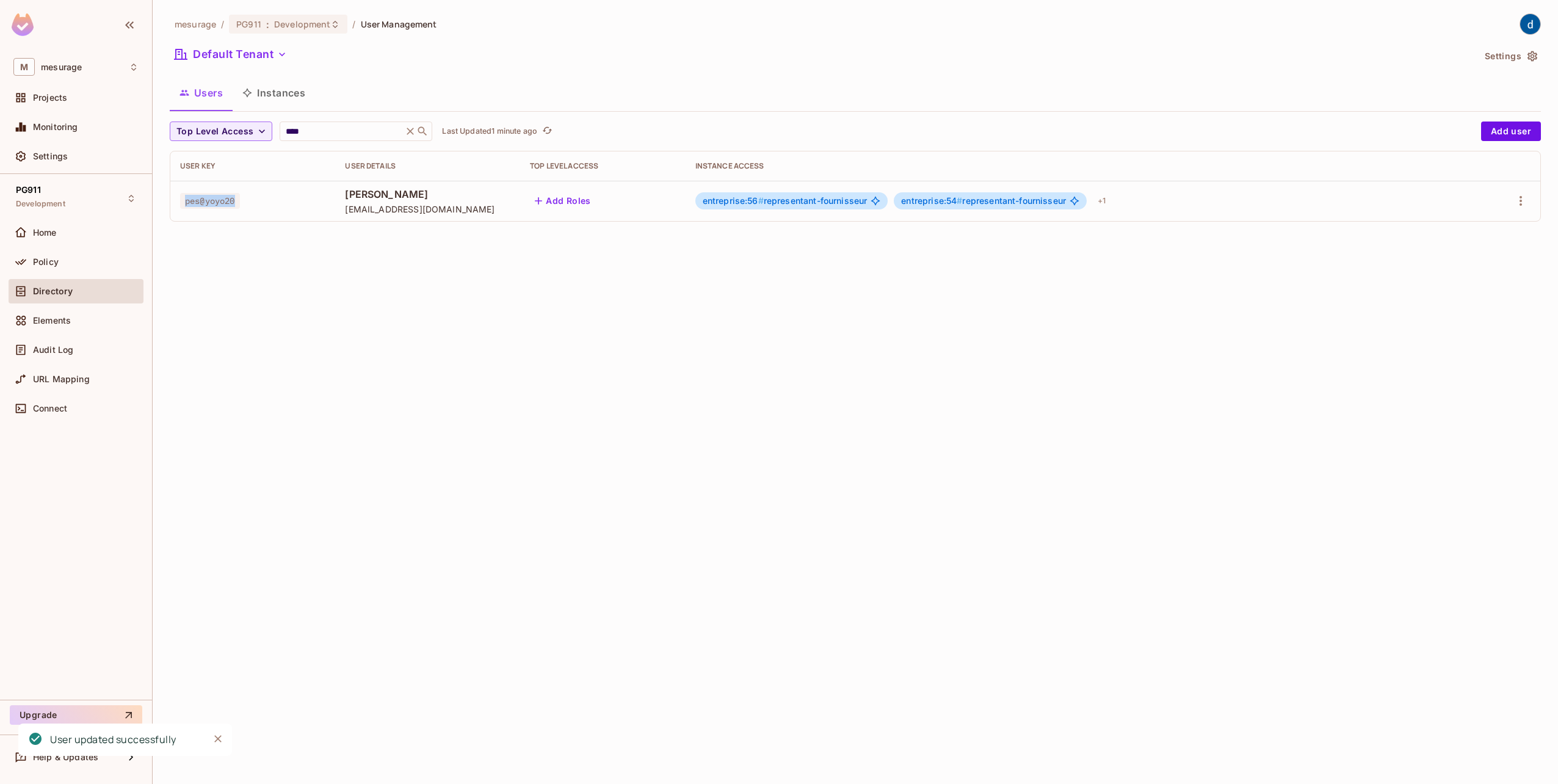
drag, startPoint x: 243, startPoint y: 197, endPoint x: 173, endPoint y: 205, distance: 70.5
click at [173, 205] on td "pes@yoyo20" at bounding box center [252, 201] width 164 height 41
copy span "pes@yoyo20"
click at [1110, 205] on div "+ 1" at bounding box center [1101, 201] width 17 height 20
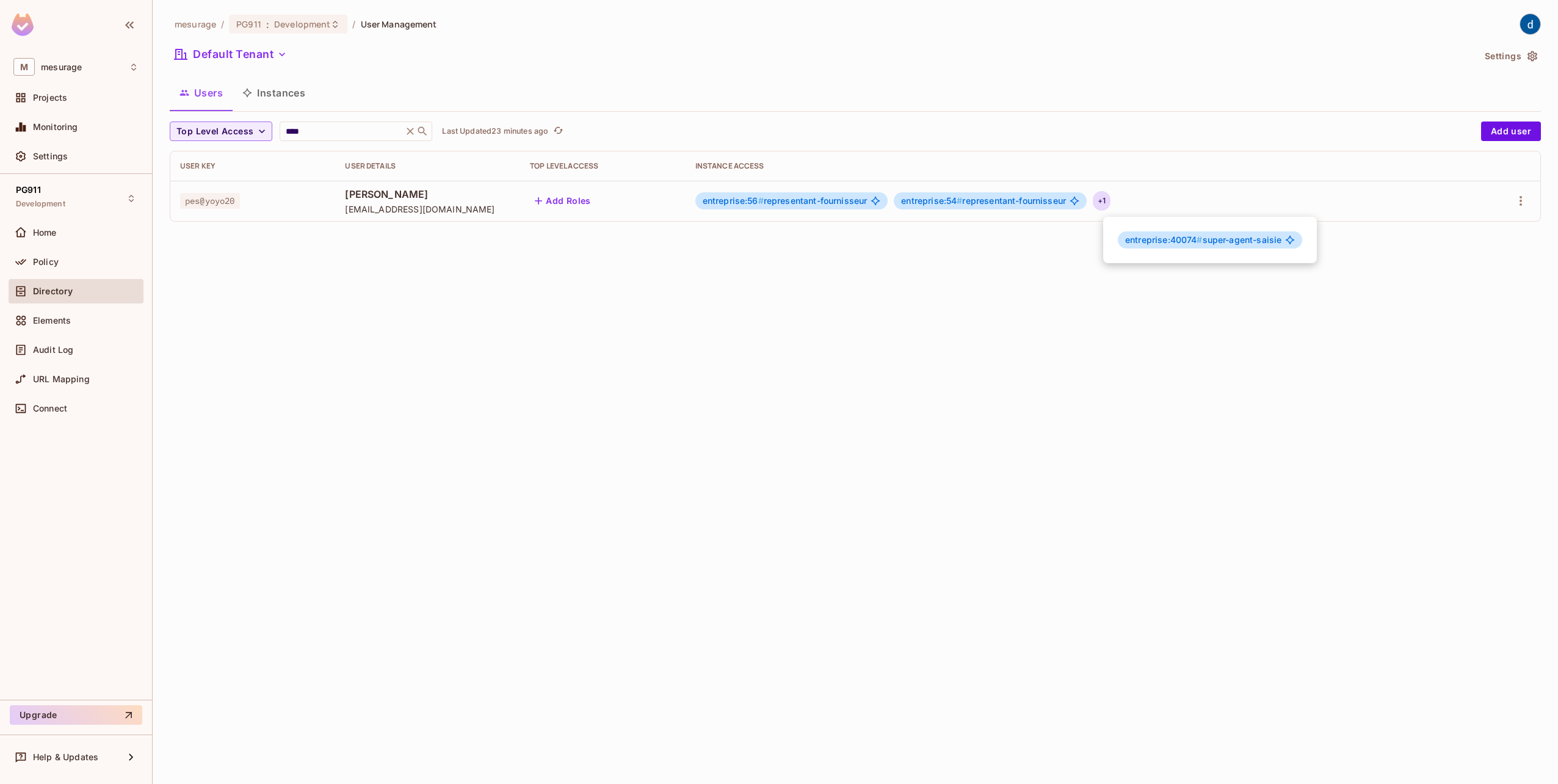
click at [1525, 199] on div at bounding box center [779, 392] width 1558 height 784
click at [1522, 197] on icon "button" at bounding box center [1520, 201] width 14 height 14
click at [1477, 230] on li "Edit" at bounding box center [1467, 228] width 108 height 27
